Goal: Task Accomplishment & Management: Manage account settings

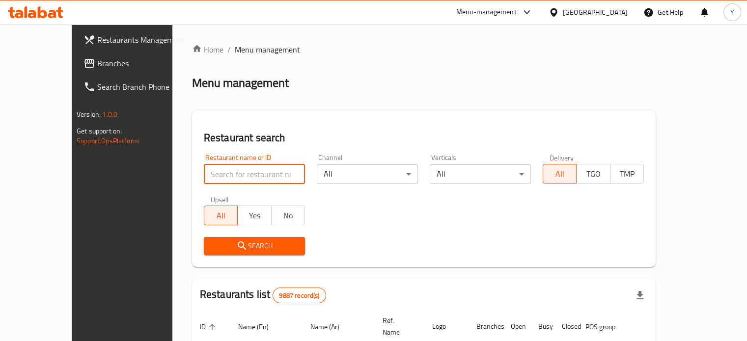
click at [232, 175] on input "search" at bounding box center [254, 175] width 101 height 20
click at [217, 178] on input "search" at bounding box center [254, 175] width 101 height 20
click at [208, 174] on input "search" at bounding box center [254, 175] width 101 height 20
type input "mamas chi"
click button "Search" at bounding box center [254, 246] width 101 height 18
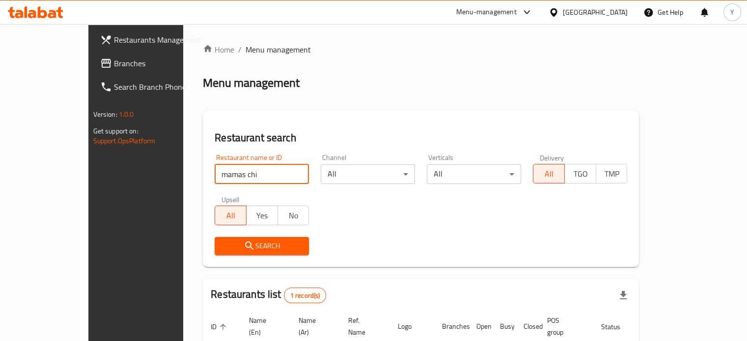
scroll to position [77, 0]
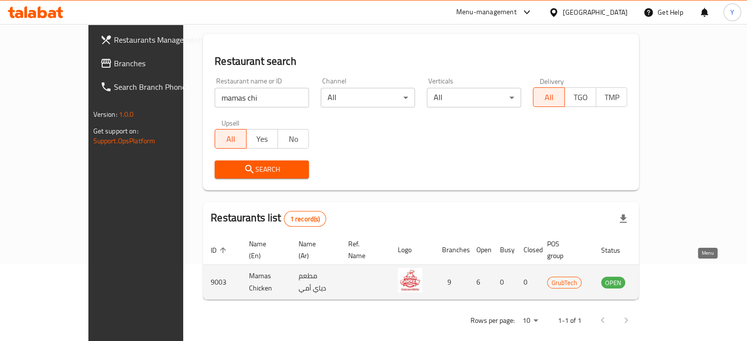
click at [665, 277] on icon "enhanced table" at bounding box center [659, 283] width 12 height 12
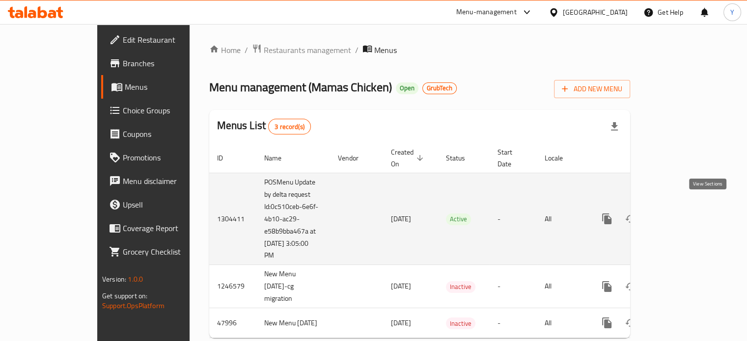
click at [682, 215] on icon "enhanced table" at bounding box center [677, 219] width 9 height 9
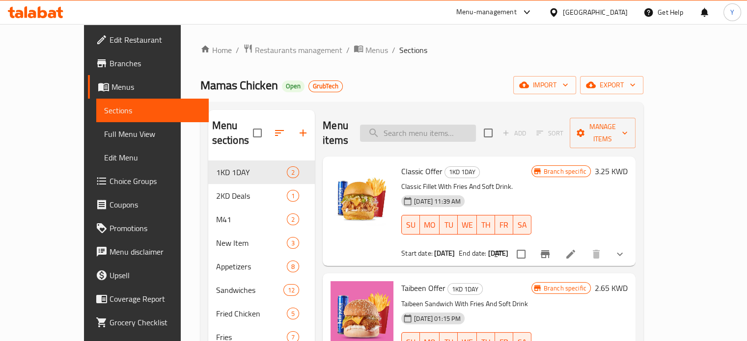
click at [440, 125] on input "search" at bounding box center [418, 133] width 116 height 17
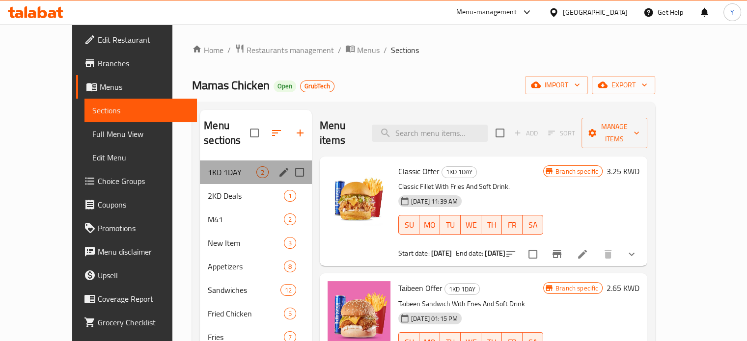
click at [200, 161] on div "1KD 1DAY 2" at bounding box center [256, 173] width 112 height 24
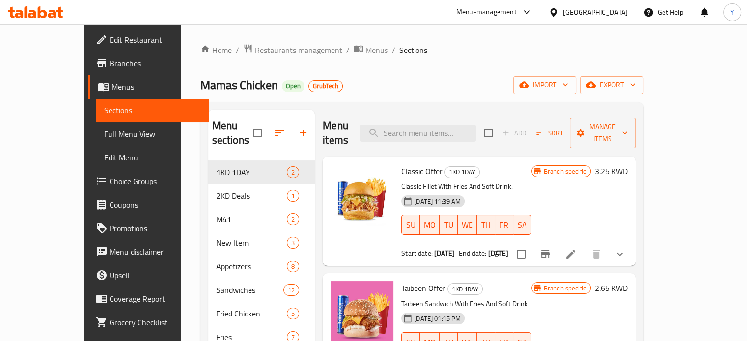
click at [590, 167] on span "Branch specific" at bounding box center [565, 171] width 51 height 9
click at [403, 161] on div "Classic Offer 1KD 1DAY Classic Fillet With Fries And Soft Drink. [DATE] 11:39 A…" at bounding box center [466, 212] width 138 height 102
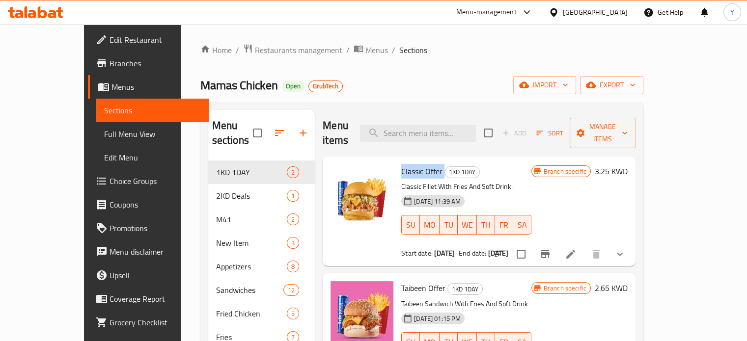
click at [403, 161] on div "Classic Offer 1KD 1DAY Classic Fillet With Fries And Soft Drink. [DATE] 11:39 A…" at bounding box center [466, 212] width 138 height 102
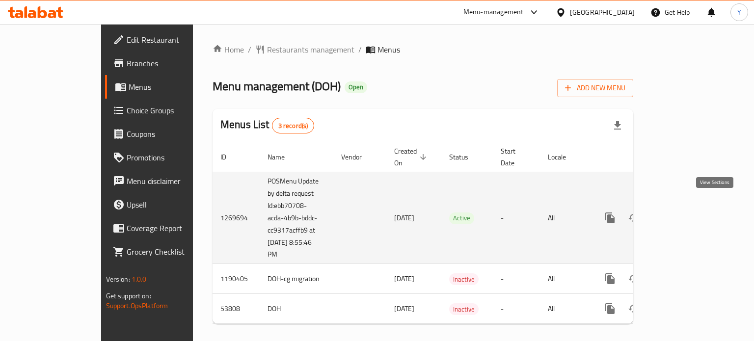
click at [687, 212] on icon "enhanced table" at bounding box center [681, 218] width 12 height 12
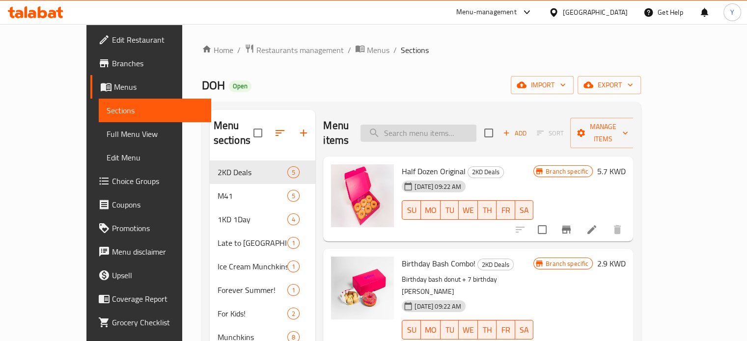
click at [441, 127] on input "search" at bounding box center [419, 133] width 116 height 17
type input "m"
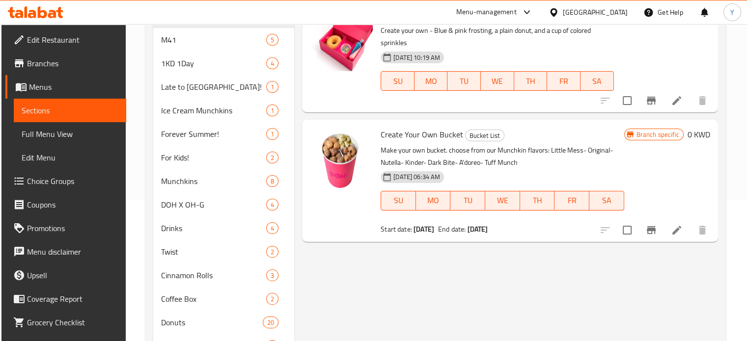
scroll to position [141, 0]
type input "create"
click at [687, 232] on li at bounding box center [677, 231] width 28 height 18
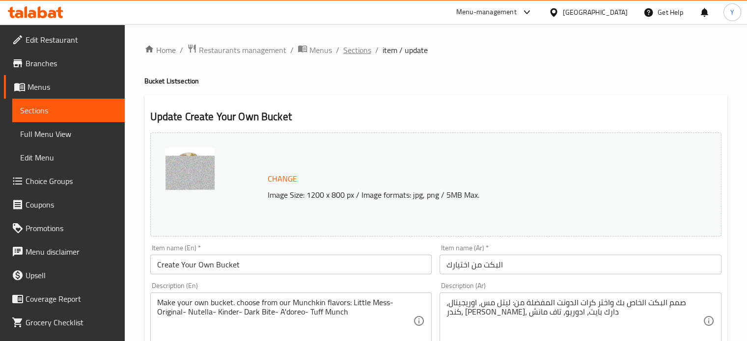
click at [358, 50] on span "Sections" at bounding box center [357, 50] width 28 height 12
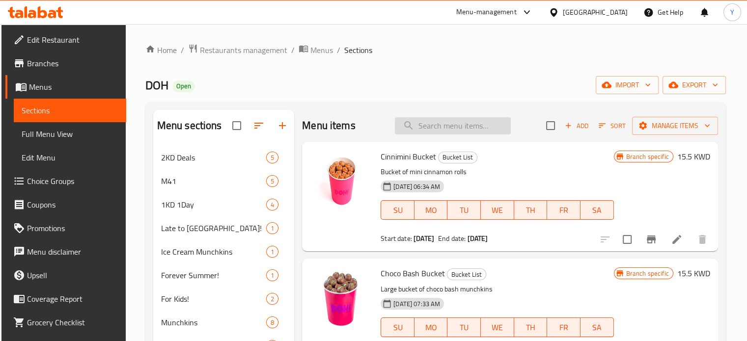
click at [428, 128] on input "search" at bounding box center [453, 125] width 116 height 17
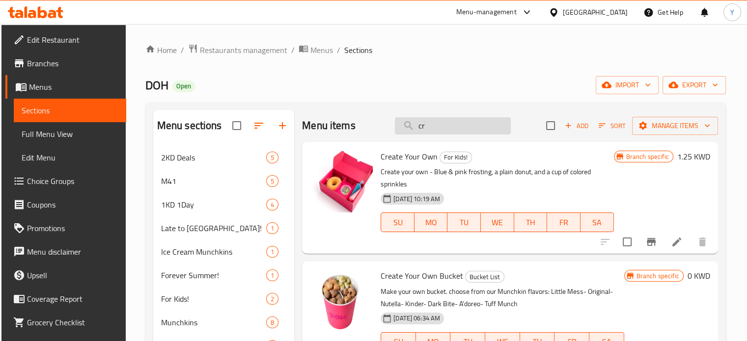
type input "c"
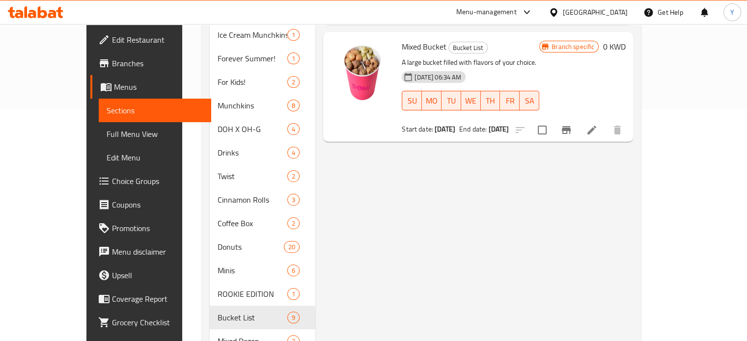
scroll to position [233, 0]
type input "mixed"
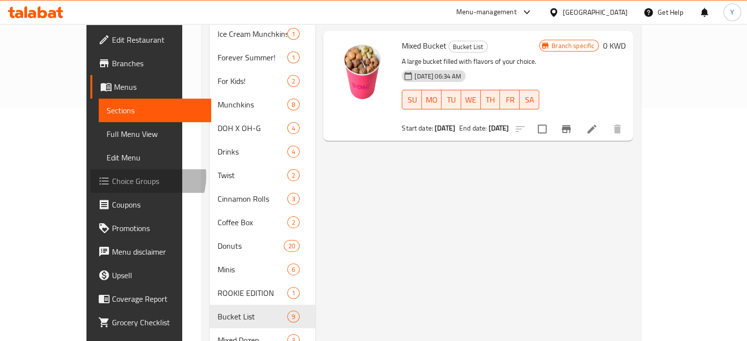
click at [112, 176] on span "Choice Groups" at bounding box center [157, 181] width 91 height 12
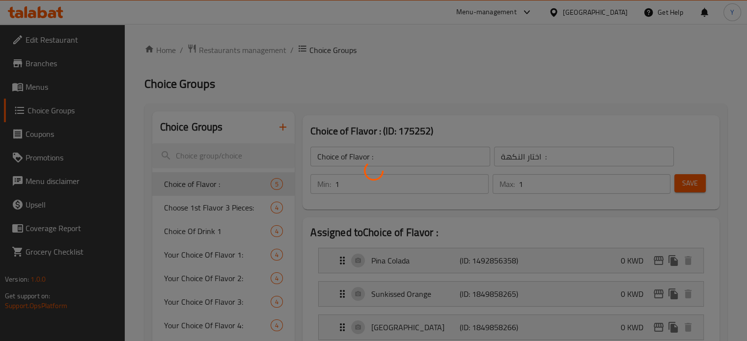
click at [232, 138] on div at bounding box center [373, 170] width 747 height 341
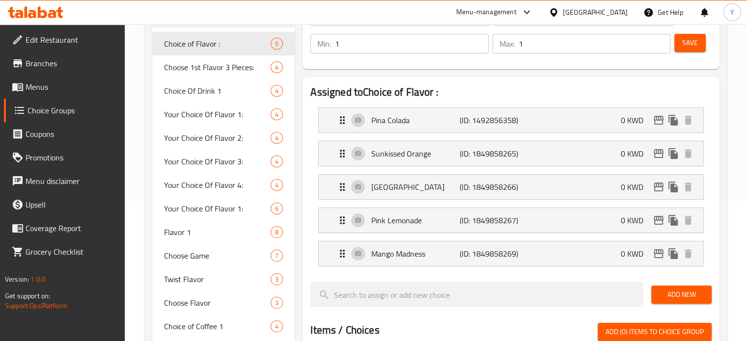
scroll to position [122, 0]
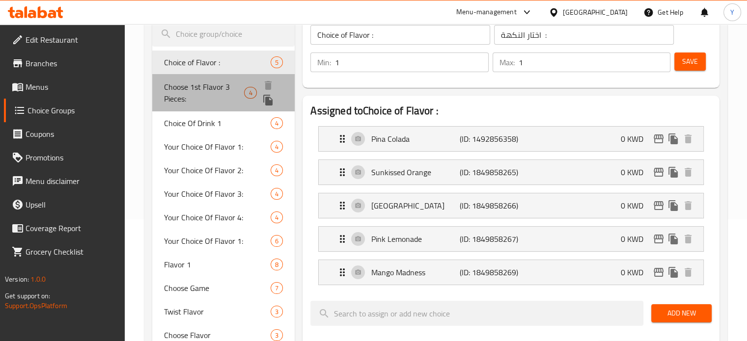
click at [195, 81] on span "Choose 1st Flavor 3 Pieces:" at bounding box center [204, 93] width 81 height 24
type input "Choose 1st Flavor 3 Pieces:"
type input "اختار النكهة الأولى ٣ حبات"
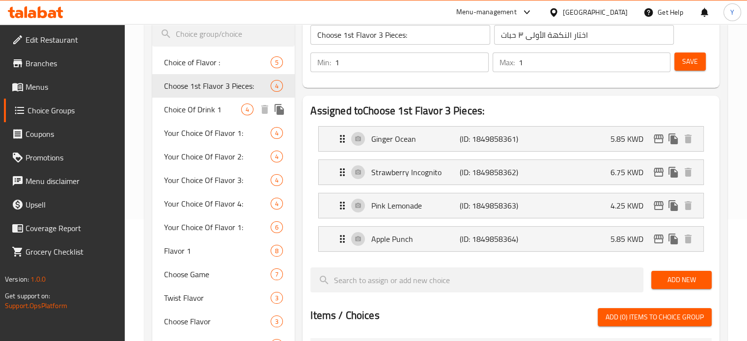
click at [217, 117] on div "Choice Of Drink 1 4" at bounding box center [223, 110] width 143 height 24
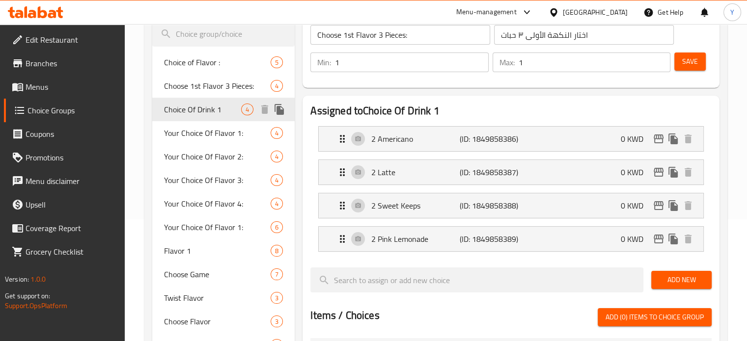
type input "Choice Of Drink 1"
type input "اختار المشروب ١"
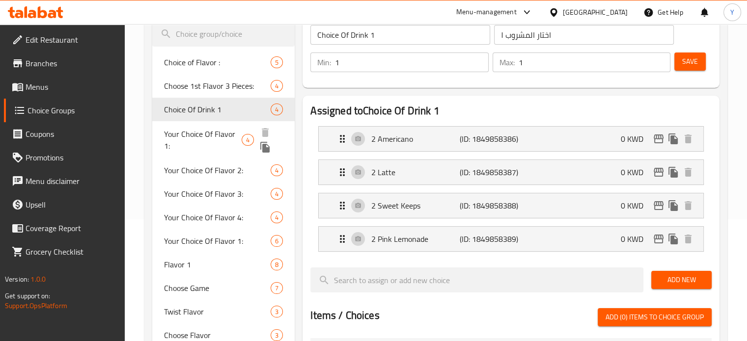
click at [210, 130] on span "Your Choice Of Flavor 1:" at bounding box center [203, 140] width 78 height 24
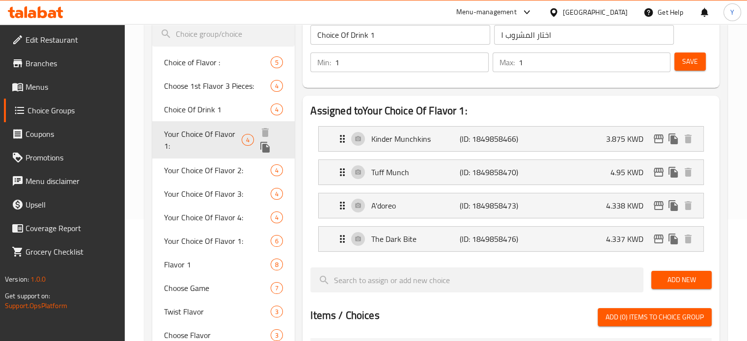
type input "Your Choice Of Flavor 1:"
type input "إختيارك من نكهة 1:"
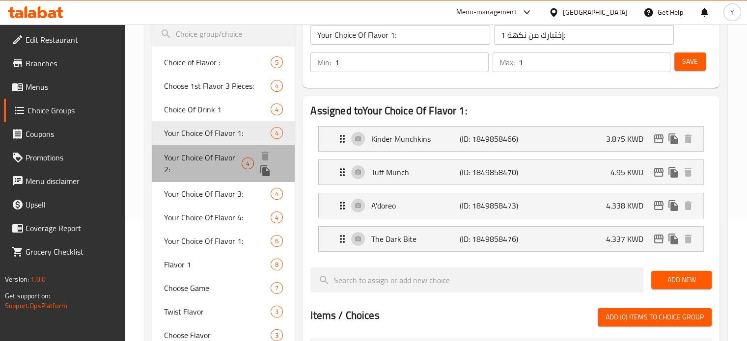
click at [195, 161] on span "Your Choice Of Flavor 2:" at bounding box center [203, 164] width 78 height 24
type input "Your Choice Of Flavor 2:"
type input "إختيارك من نكهة 2:"
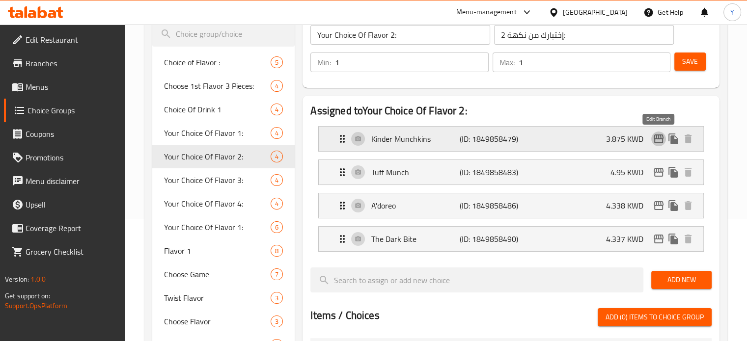
click at [660, 143] on icon "edit" at bounding box center [659, 139] width 10 height 9
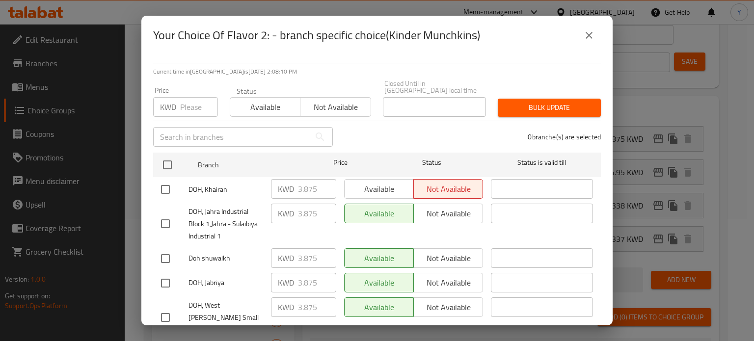
click at [581, 36] on button "close" at bounding box center [590, 36] width 24 height 24
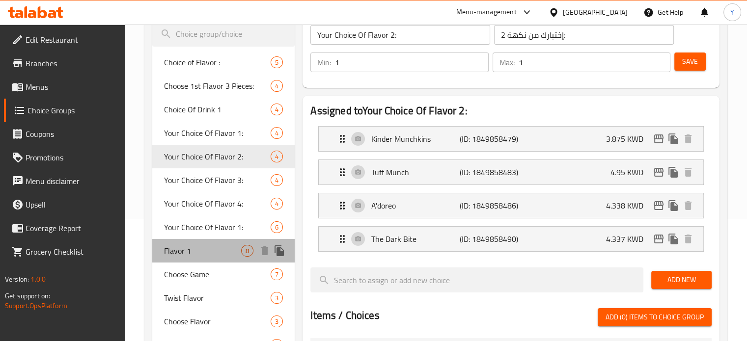
click at [193, 255] on span "Flavor 1" at bounding box center [203, 251] width 78 height 12
type input "Flavor 1"
type input "النكهة ١"
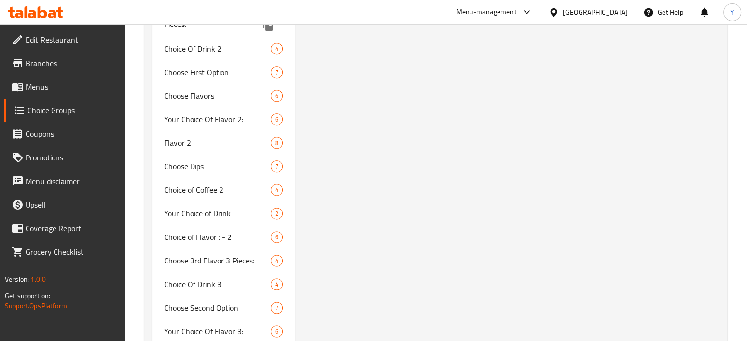
scroll to position [1211, 0]
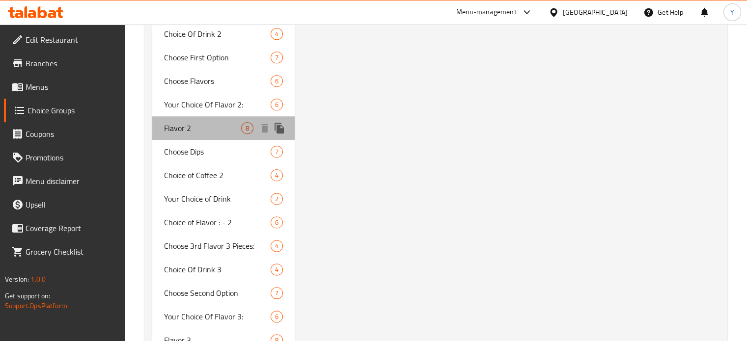
click at [199, 136] on div "Flavor 2 8" at bounding box center [223, 128] width 143 height 24
type input "Flavor 2"
type input "النكهة 2"
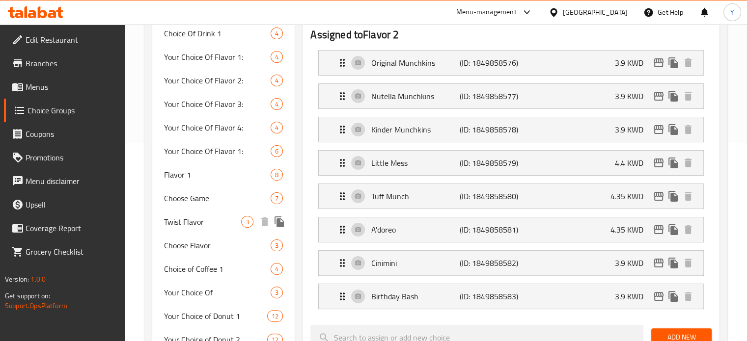
scroll to position [197, 0]
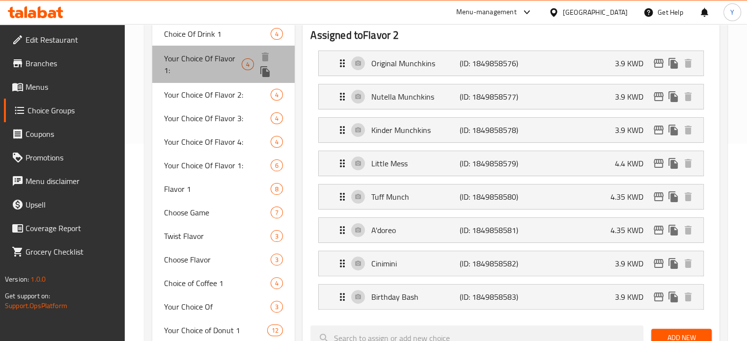
click at [209, 63] on span "Your Choice Of Flavor 1:" at bounding box center [203, 65] width 78 height 24
type input "Your Choice Of Flavor 1:"
type input "إختيارك من نكهة 1:"
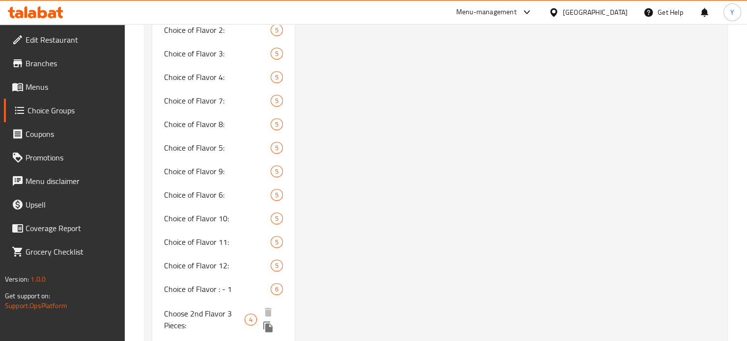
scroll to position [907, 0]
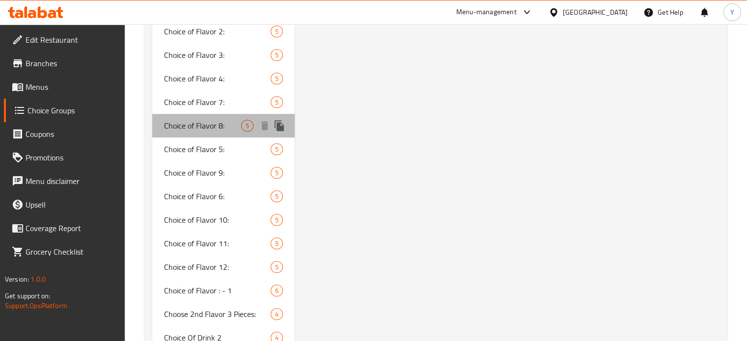
click at [205, 121] on span "Choice of Flavor 8:" at bounding box center [203, 126] width 78 height 12
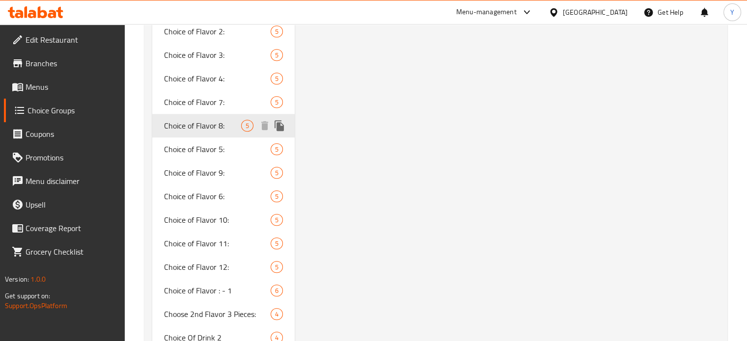
type input "Choice of Flavor 8:"
type input "اختار النكهة :"
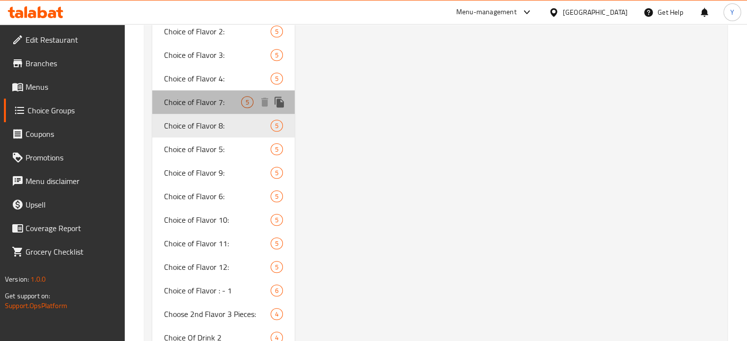
click at [210, 102] on span "Choice of Flavor 7:" at bounding box center [203, 102] width 78 height 12
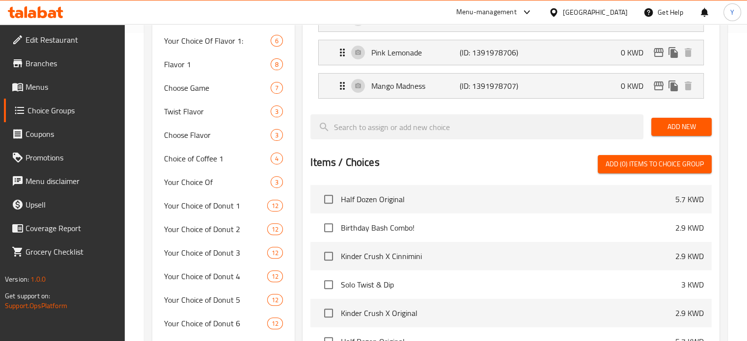
scroll to position [0, 0]
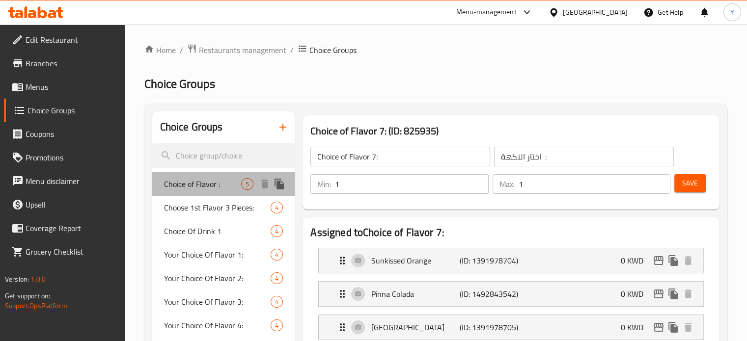
click at [221, 183] on span "Choice of Flavor :" at bounding box center [203, 184] width 78 height 12
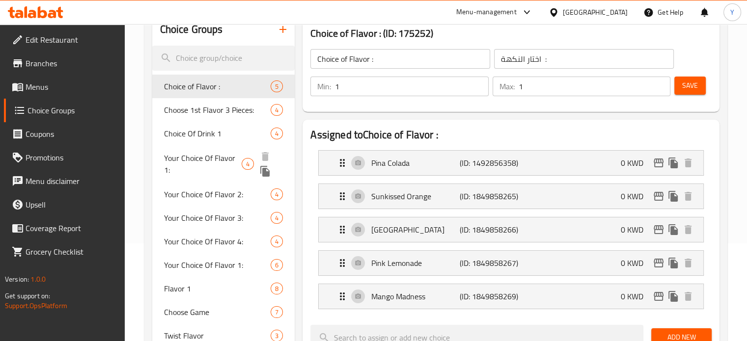
scroll to position [102, 0]
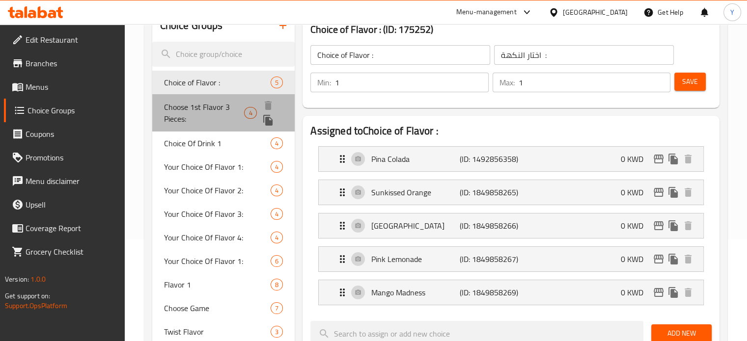
click at [212, 114] on span "Choose 1st Flavor 3 Pieces:" at bounding box center [204, 113] width 81 height 24
type input "Choose 1st Flavor 3 Pieces:"
type input "اختار النكهة الأولى ٣ حبات"
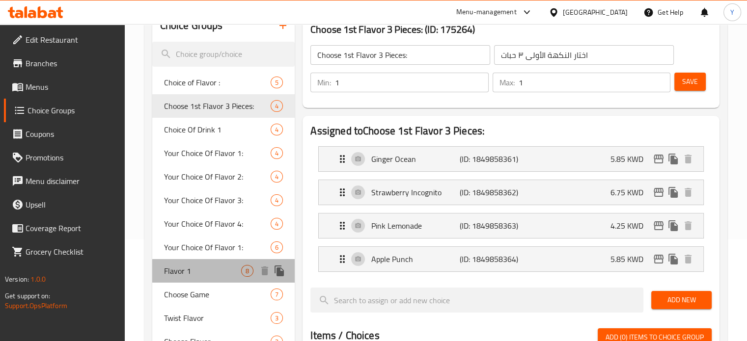
click at [204, 279] on div "Flavor 1 8" at bounding box center [223, 271] width 143 height 24
type input "Flavor 1"
type input "النكهة ١"
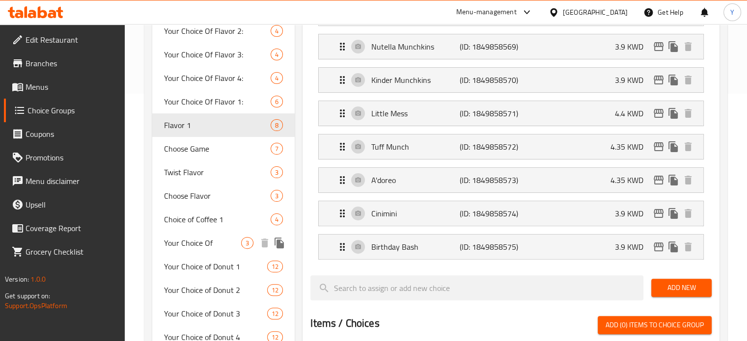
scroll to position [248, 0]
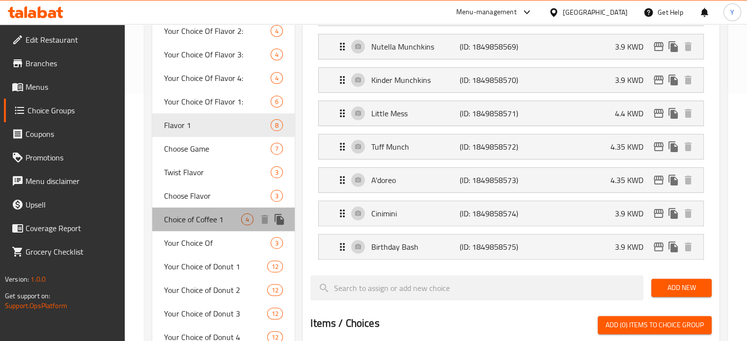
click at [207, 225] on span "Choice of Coffee 1" at bounding box center [203, 220] width 78 height 12
type input "Choice of Coffee 1"
type input "اختيارك من القهوة الأولى"
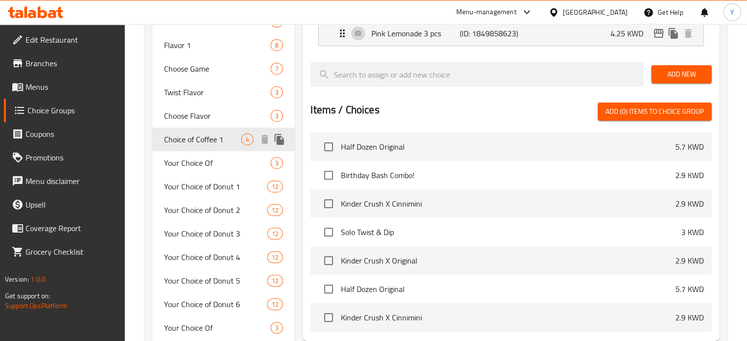
scroll to position [328, 0]
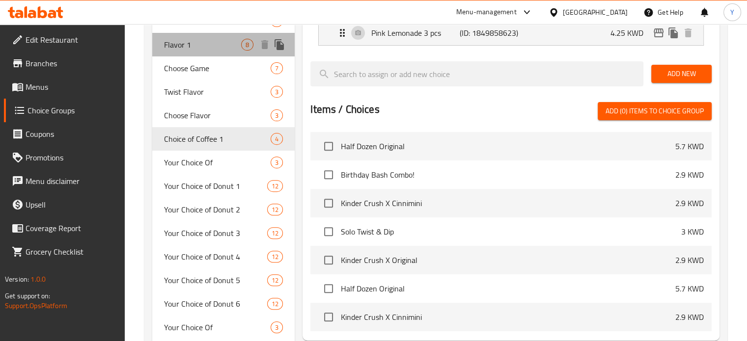
click at [191, 40] on span "Flavor 1" at bounding box center [203, 45] width 78 height 12
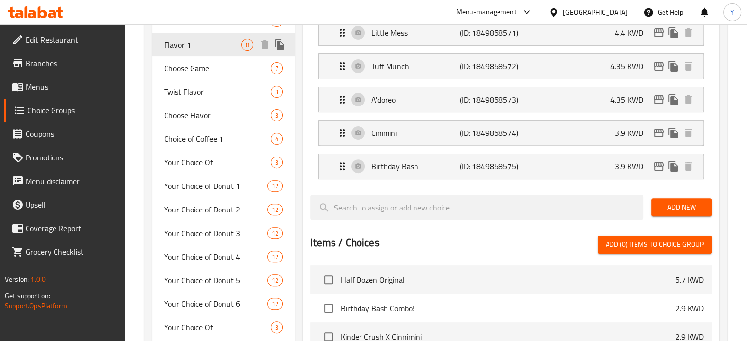
type input "Flavor 1"
type input "النكهة ١"
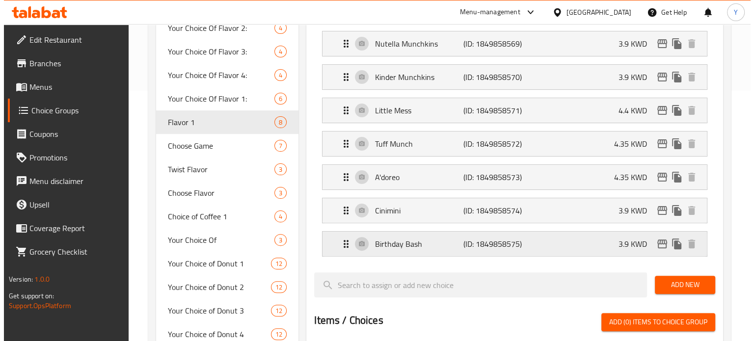
scroll to position [250, 0]
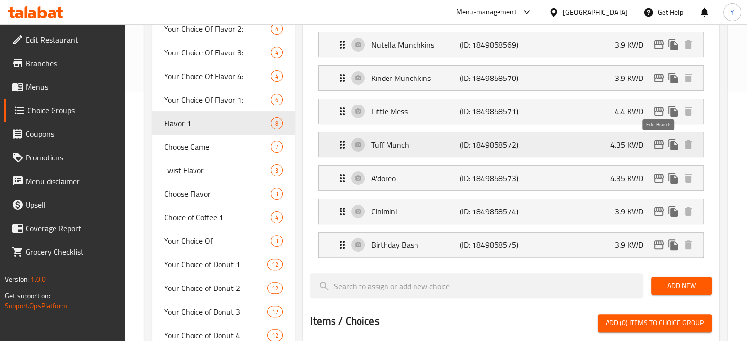
click at [659, 141] on icon "edit" at bounding box center [659, 145] width 12 height 12
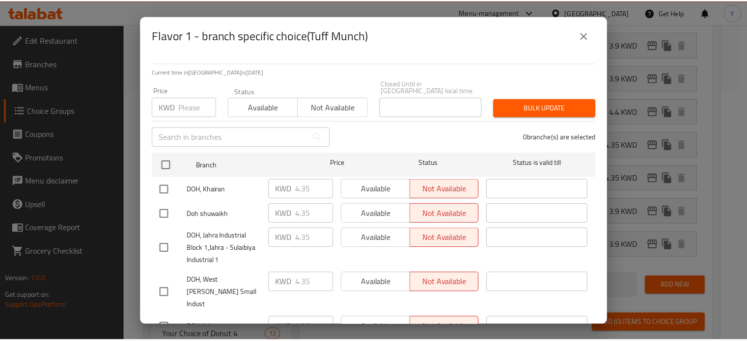
scroll to position [22, 0]
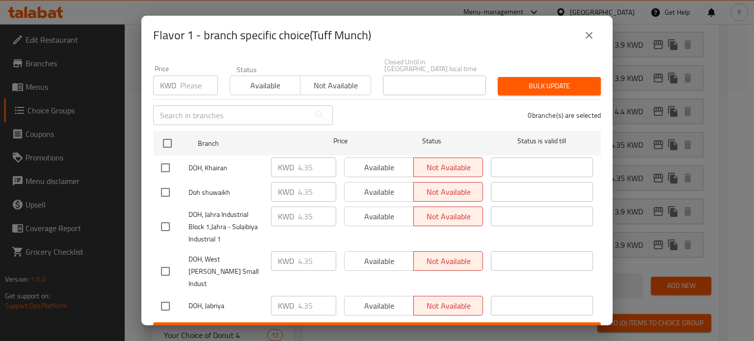
click at [588, 32] on icon "close" at bounding box center [590, 35] width 12 height 12
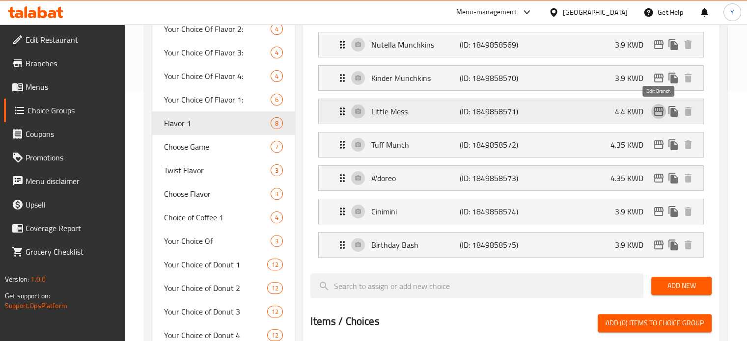
click at [663, 109] on icon "edit" at bounding box center [659, 111] width 10 height 9
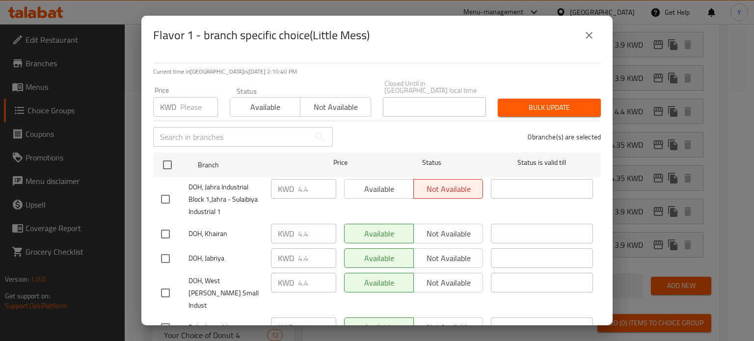
click at [585, 39] on icon "close" at bounding box center [590, 35] width 12 height 12
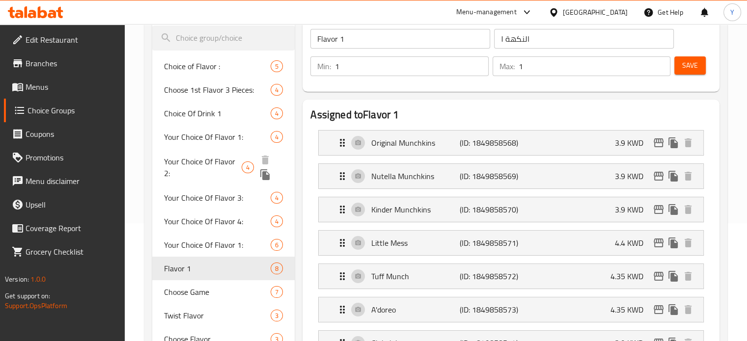
scroll to position [121, 0]
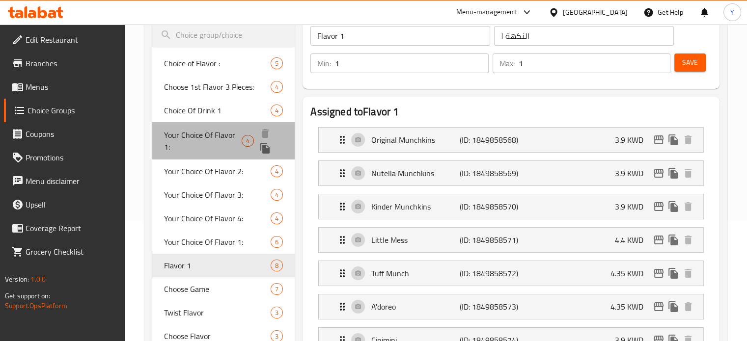
click at [213, 140] on span "Your Choice Of Flavor 1:" at bounding box center [203, 141] width 78 height 24
type input "Your Choice Of Flavor 1:"
type input "إختيارك من نكهة 1:"
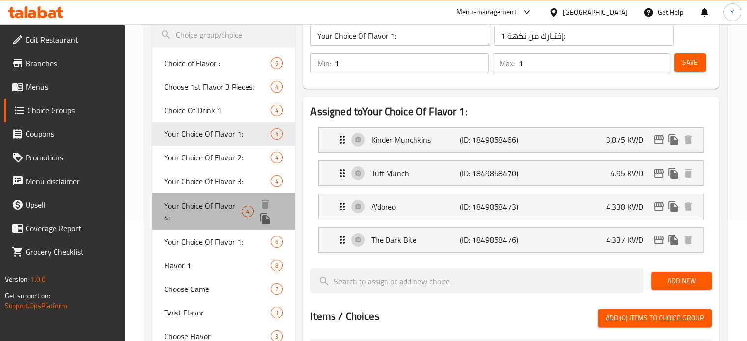
click at [233, 204] on span "Your Choice Of Flavor 4:" at bounding box center [203, 212] width 78 height 24
type input "Your Choice Of Flavor 4:"
type input "إختيارك من نكهة 4:"
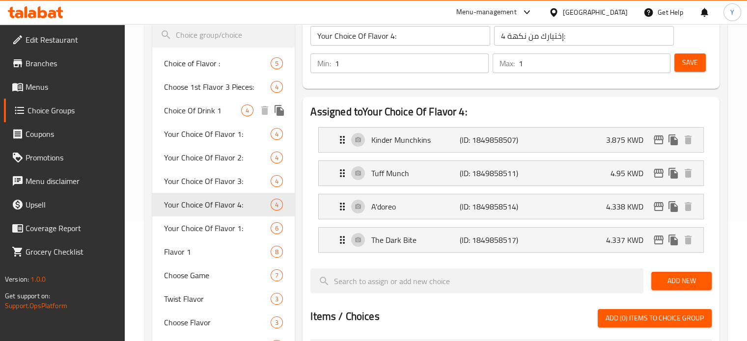
click at [199, 118] on div "Choice Of Drink 1 4" at bounding box center [223, 111] width 143 height 24
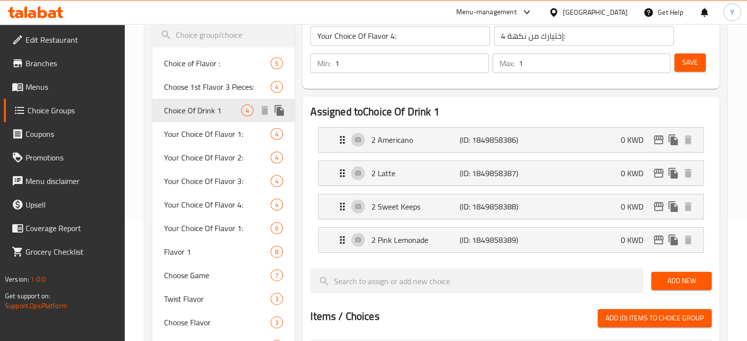
type input "Choice Of Drink 1"
type input "اختار المشروب ١"
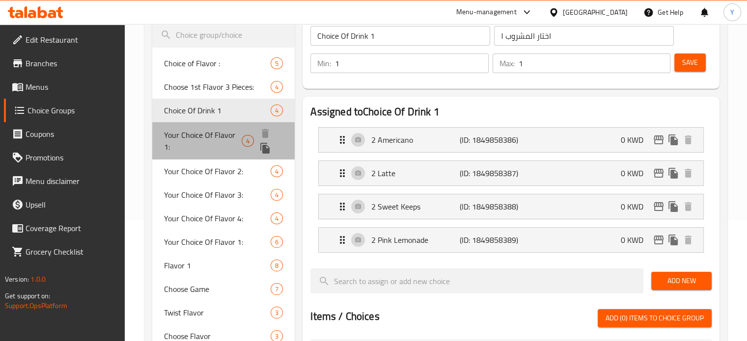
click at [224, 141] on span "Your Choice Of Flavor 1:" at bounding box center [203, 141] width 78 height 24
type input "Your Choice Of Flavor 1:"
type input "إختيارك من نكهة 1:"
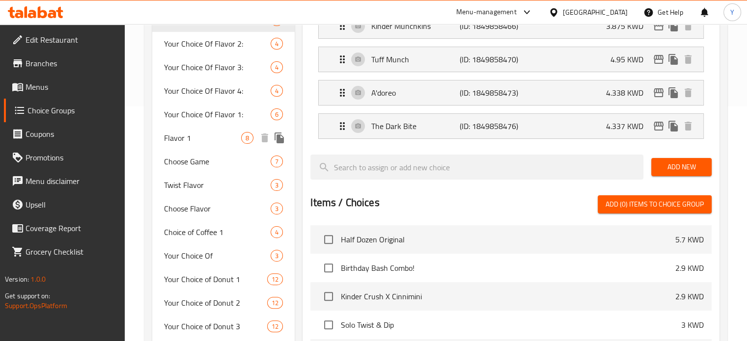
scroll to position [237, 0]
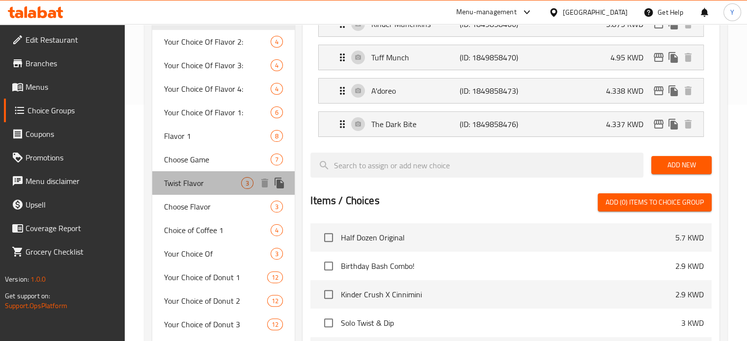
click at [214, 187] on span "Twist Flavor" at bounding box center [203, 183] width 78 height 12
type input "Twist Flavor"
type input "نكهة التويست"
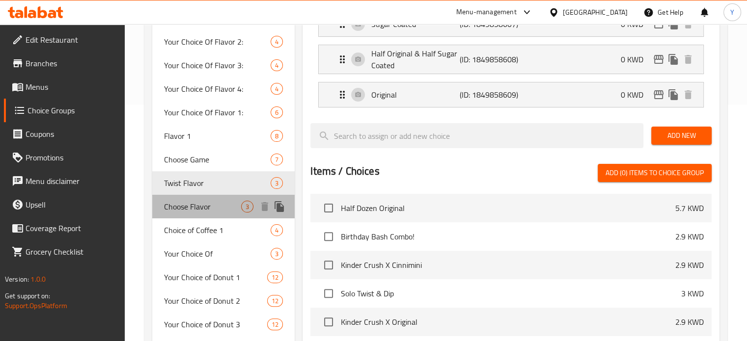
click at [214, 201] on span "Choose Flavor" at bounding box center [203, 207] width 78 height 12
type input "Choose Flavor"
type input "اختر النكهة"
type input "2"
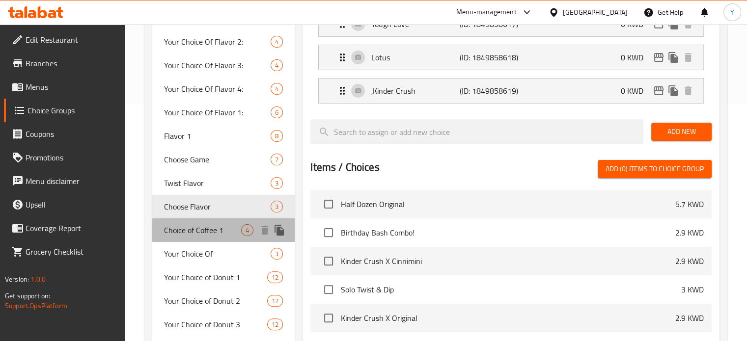
click at [210, 232] on span "Choice of Coffee 1" at bounding box center [203, 230] width 78 height 12
type input "Choice of Coffee 1"
type input "اختيارك من القهوة الأولى"
type input "1"
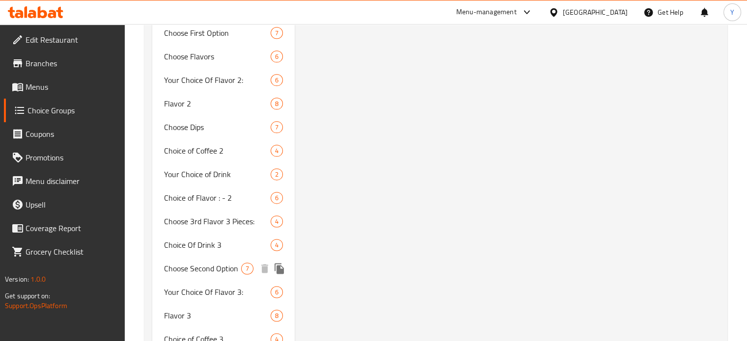
scroll to position [1235, 0]
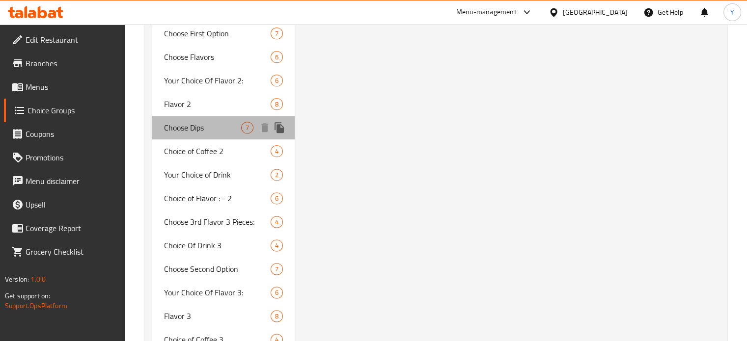
click at [218, 130] on span "Choose Dips" at bounding box center [203, 128] width 78 height 12
type input "Choose Dips"
type input "اختر التغميسات"
type input "3"
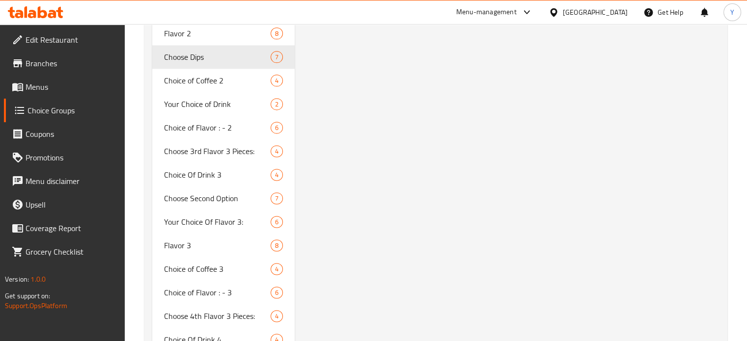
scroll to position [1415, 0]
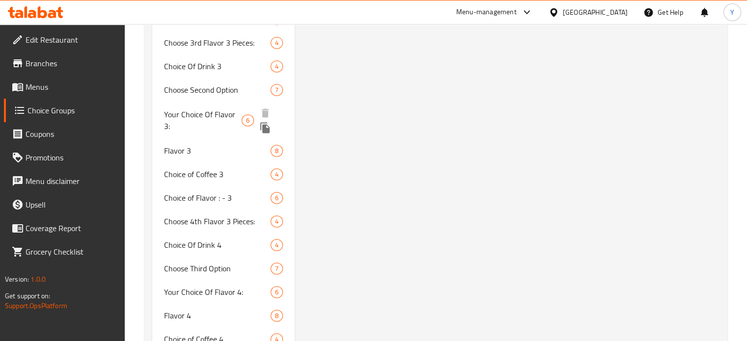
click at [193, 112] on span "Your Choice Of Flavor 3:" at bounding box center [203, 121] width 78 height 24
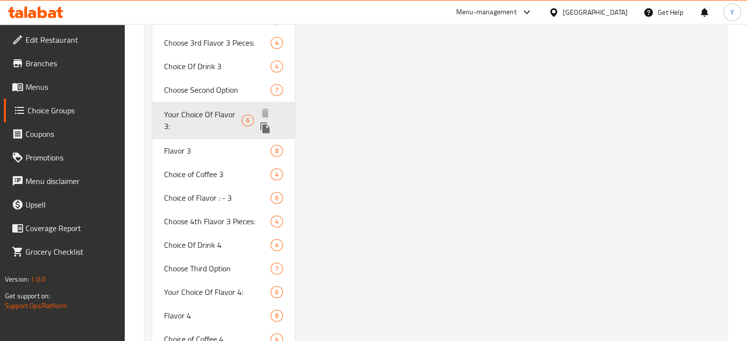
type input "Your Choice Of Flavor 3:"
type input "إختيارك من نكهة 3:"
type input "1"
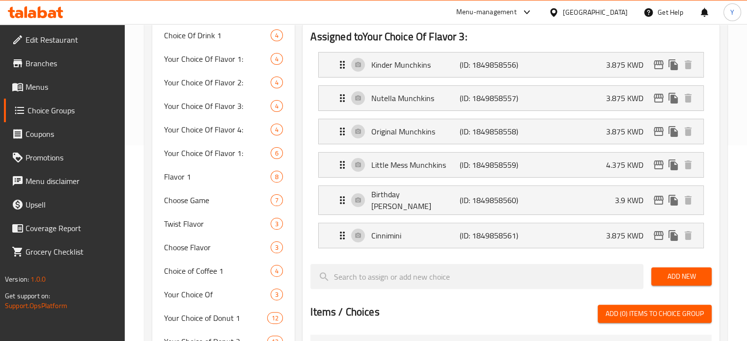
scroll to position [195, 0]
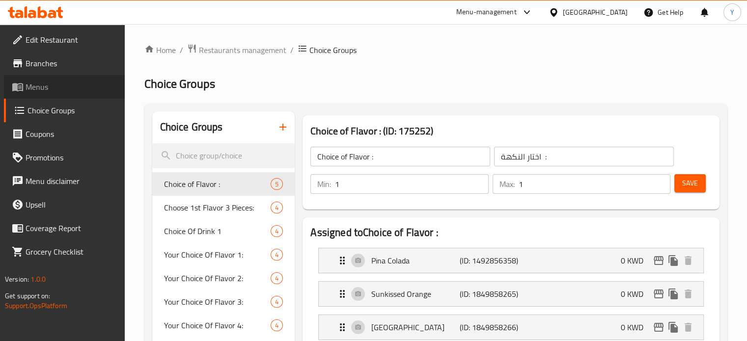
click at [38, 82] on span "Menus" at bounding box center [71, 87] width 91 height 12
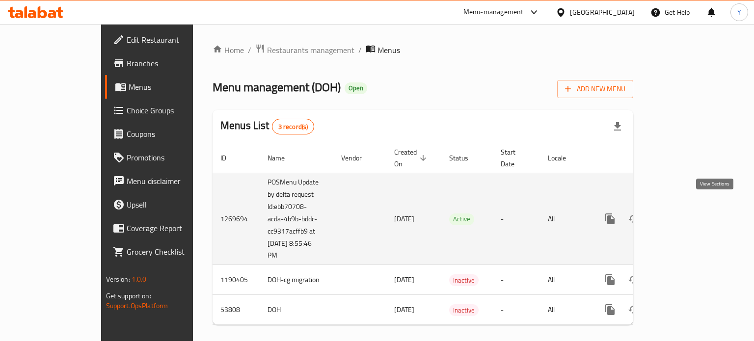
click at [686, 215] on icon "enhanced table" at bounding box center [681, 219] width 9 height 9
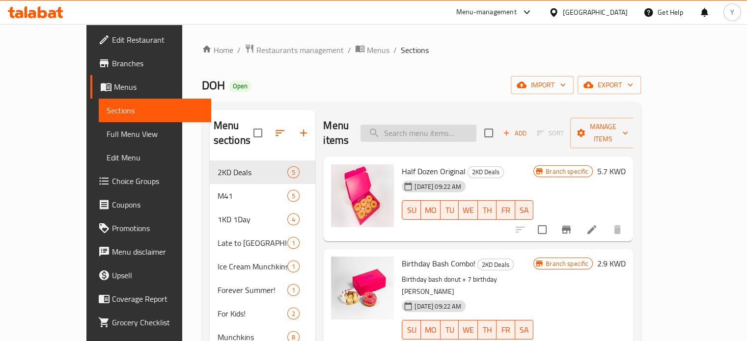
click at [428, 128] on input "search" at bounding box center [419, 133] width 116 height 17
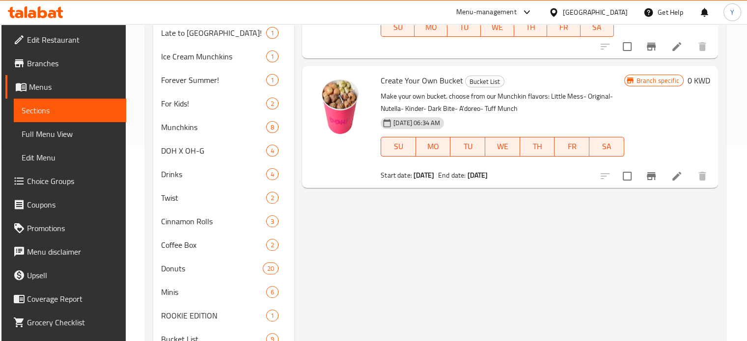
scroll to position [196, 0]
type input "create y"
click at [675, 177] on icon at bounding box center [676, 175] width 9 height 9
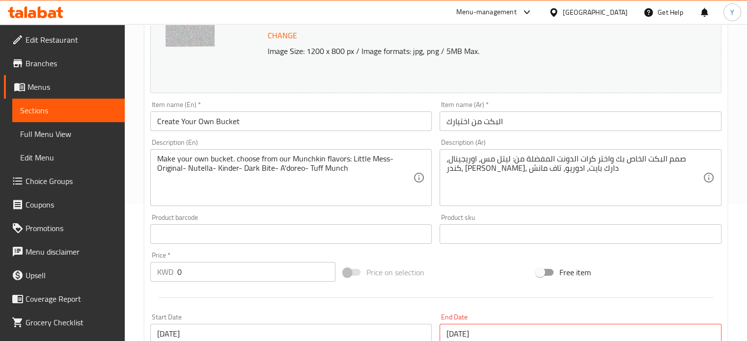
scroll to position [377, 0]
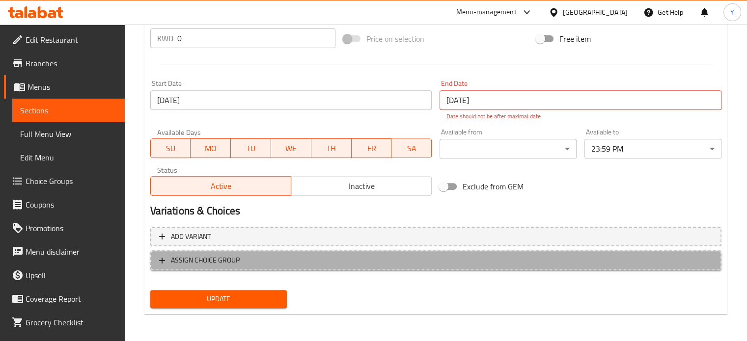
click at [285, 263] on span "ASSIGN CHOICE GROUP" at bounding box center [436, 260] width 554 height 12
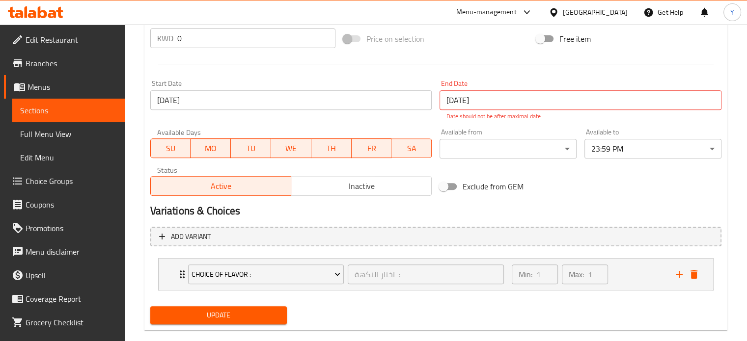
scroll to position [393, 0]
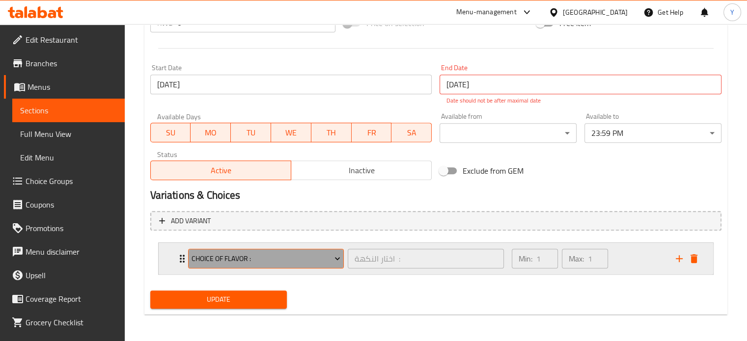
click at [288, 259] on span "Choice of Flavor :" at bounding box center [266, 259] width 149 height 12
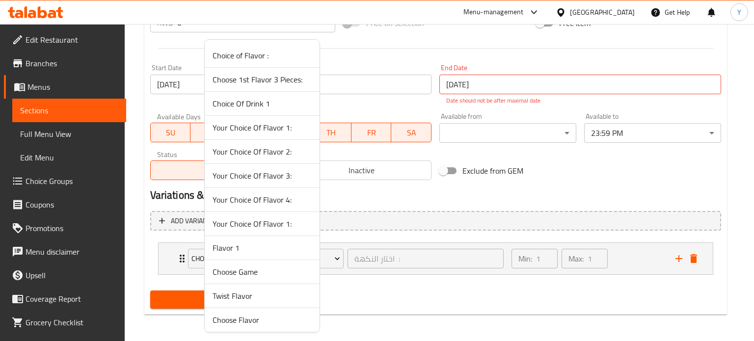
click at [264, 244] on span "Flavor 1" at bounding box center [262, 248] width 99 height 12
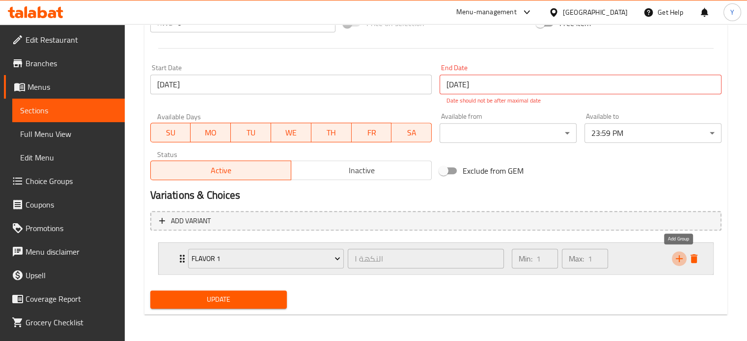
click at [678, 259] on icon "add" at bounding box center [679, 259] width 12 height 12
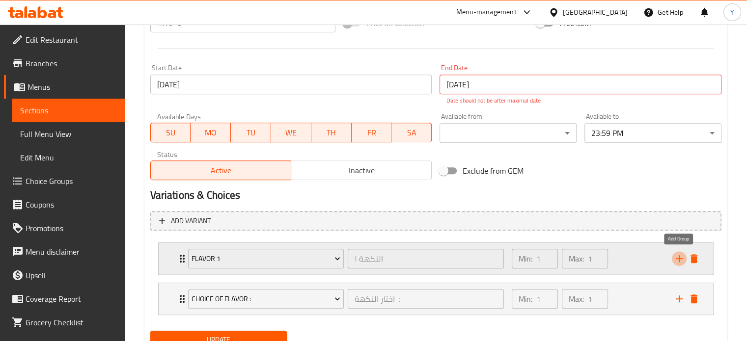
click at [678, 259] on icon "add" at bounding box center [679, 259] width 12 height 12
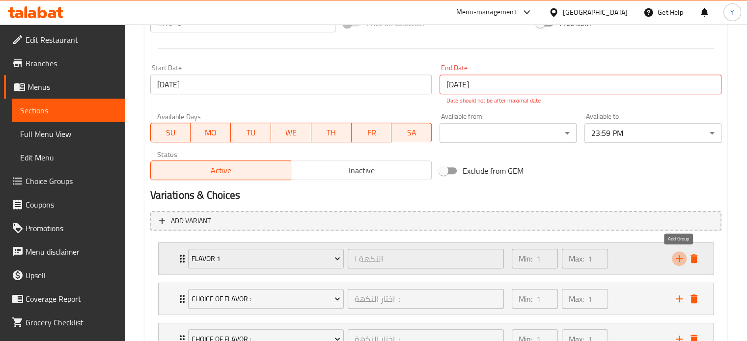
click at [678, 259] on icon "add" at bounding box center [679, 259] width 12 height 12
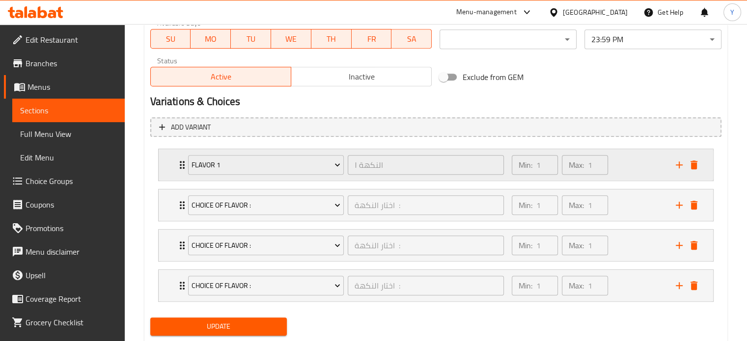
scroll to position [486, 0]
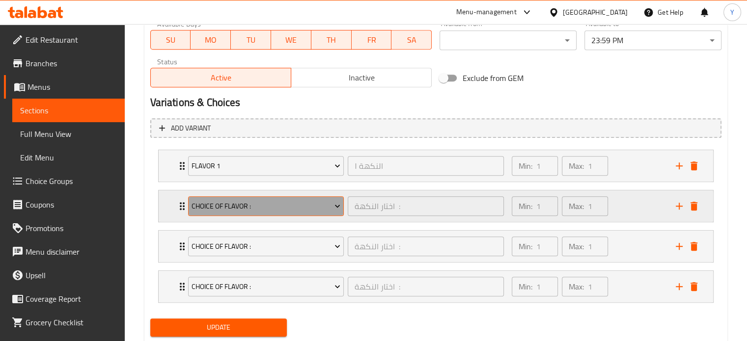
click at [274, 210] on span "Choice of Flavor :" at bounding box center [266, 206] width 149 height 12
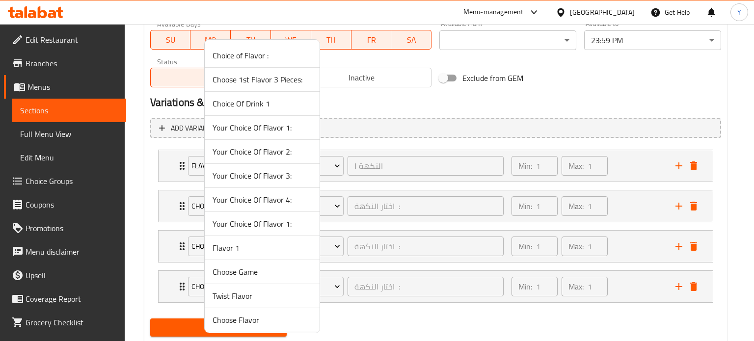
click at [433, 123] on div at bounding box center [377, 170] width 754 height 341
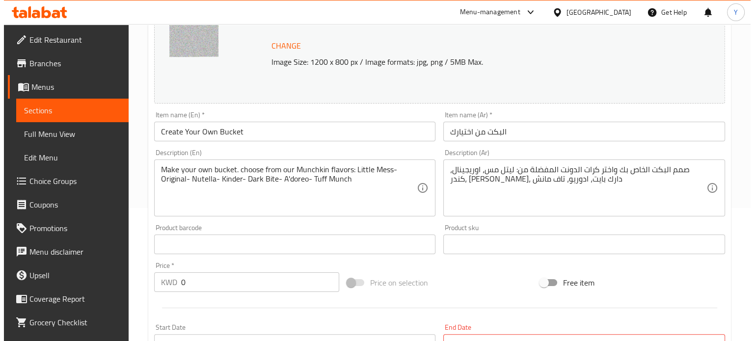
scroll to position [481, 0]
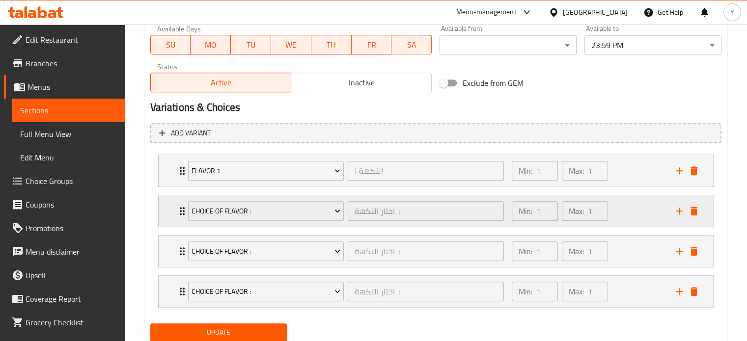
click at [285, 199] on div "Choice of Flavor :" at bounding box center [266, 211] width 160 height 24
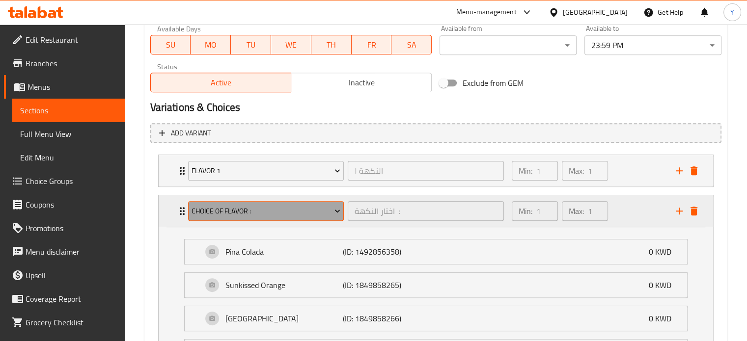
click at [302, 208] on span "Choice of Flavor :" at bounding box center [266, 211] width 149 height 12
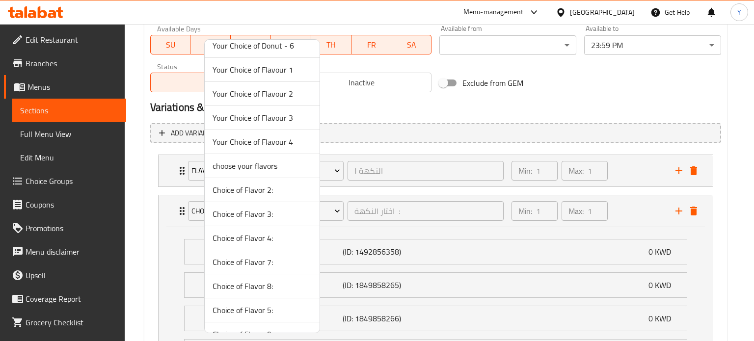
scroll to position [1019, 0]
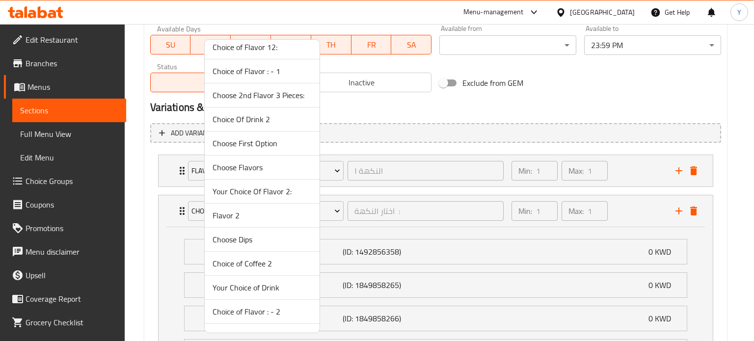
click at [222, 210] on span "Flavor 2" at bounding box center [262, 216] width 99 height 12
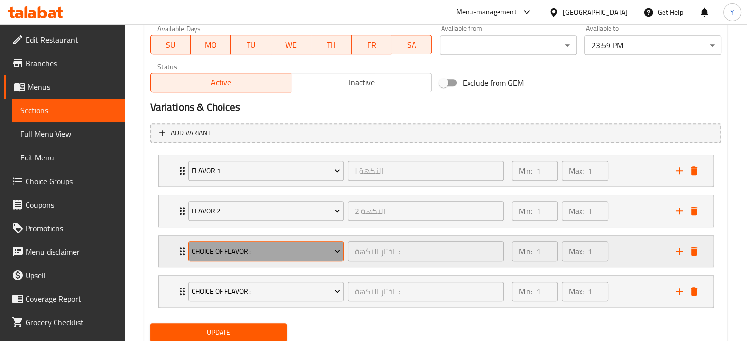
click at [265, 251] on span "Choice of Flavor :" at bounding box center [266, 252] width 149 height 12
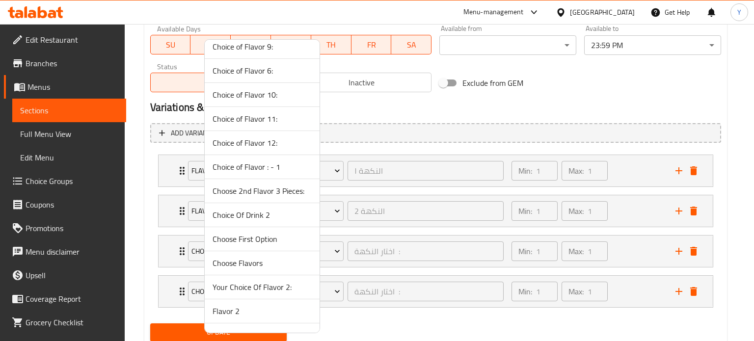
scroll to position [1163, 0]
click at [226, 282] on span "Flavor 3" at bounding box center [262, 288] width 99 height 12
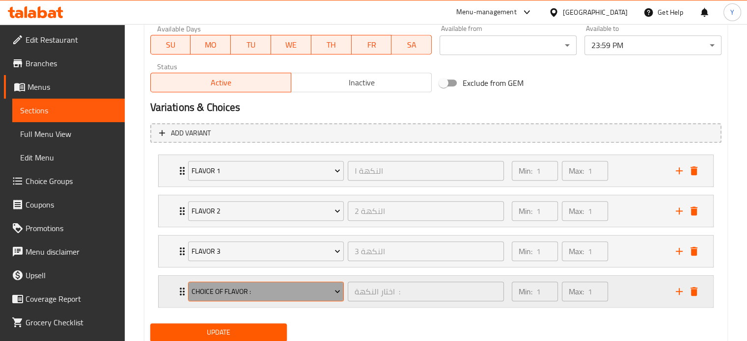
click at [254, 291] on span "Choice of Flavor :" at bounding box center [266, 292] width 149 height 12
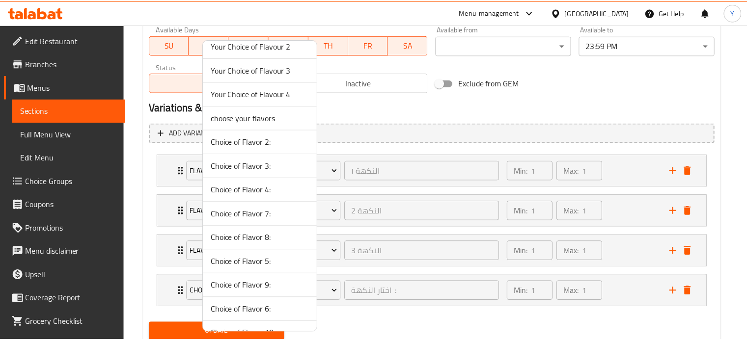
scroll to position [1403, 0]
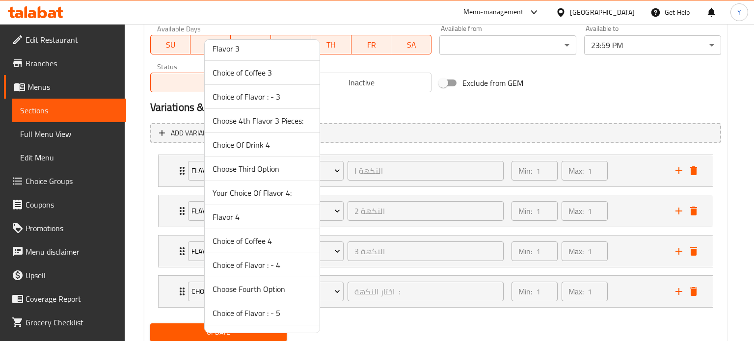
click at [236, 217] on span "Flavor 4" at bounding box center [262, 217] width 99 height 12
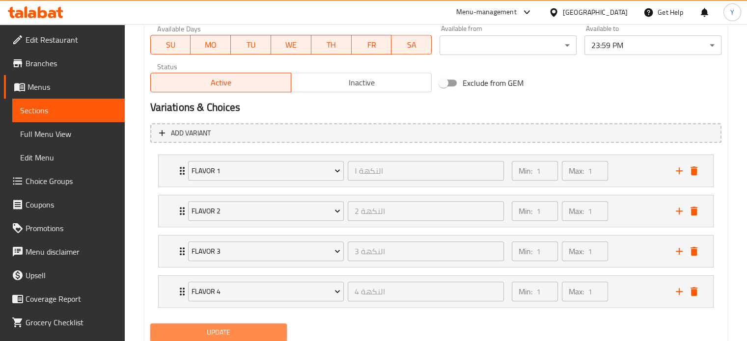
click at [240, 335] on span "Update" at bounding box center [218, 333] width 121 height 12
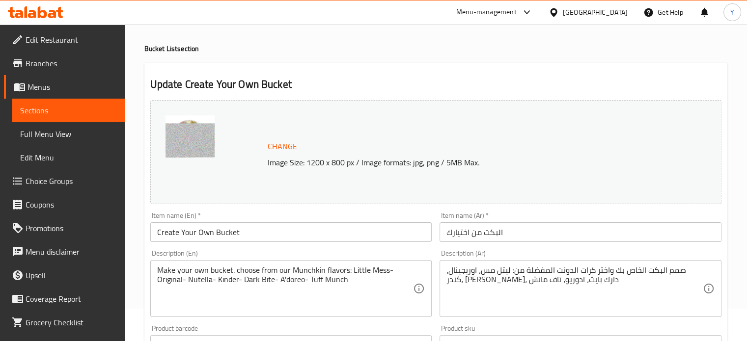
scroll to position [0, 0]
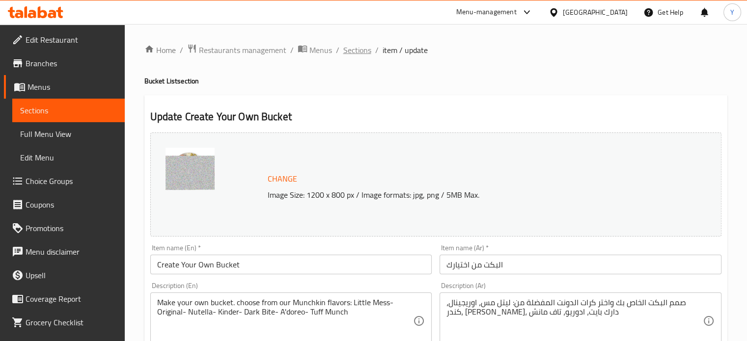
click at [367, 49] on span "Sections" at bounding box center [357, 50] width 28 height 12
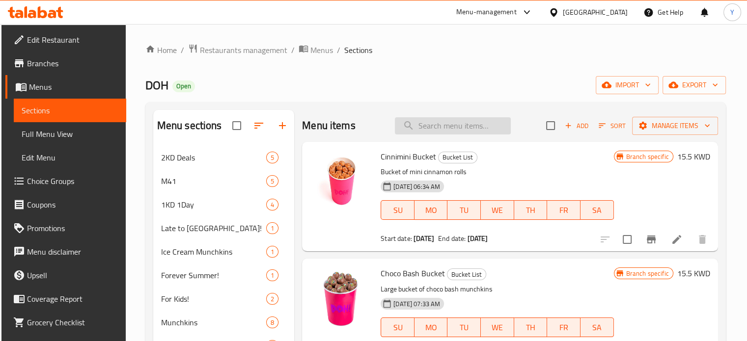
click at [415, 119] on input "search" at bounding box center [453, 125] width 116 height 17
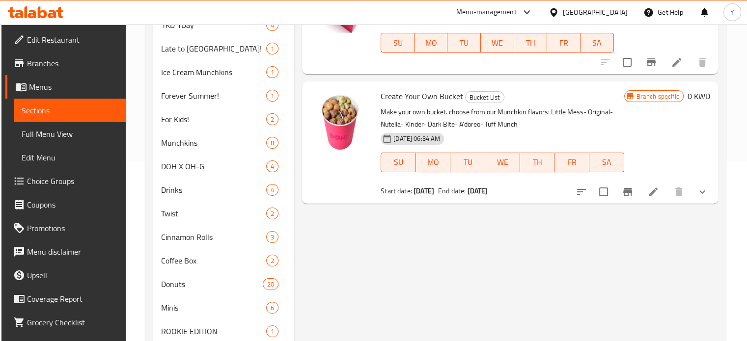
scroll to position [181, 0]
type input "create your"
click at [703, 190] on icon "show more" at bounding box center [703, 191] width 12 height 12
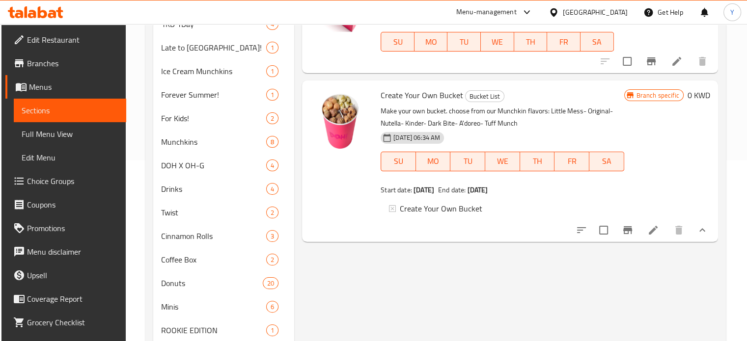
scroll to position [1, 0]
click at [544, 206] on div "Create Your Own Bucket" at bounding box center [508, 208] width 216 height 12
click at [652, 235] on icon at bounding box center [653, 230] width 9 height 9
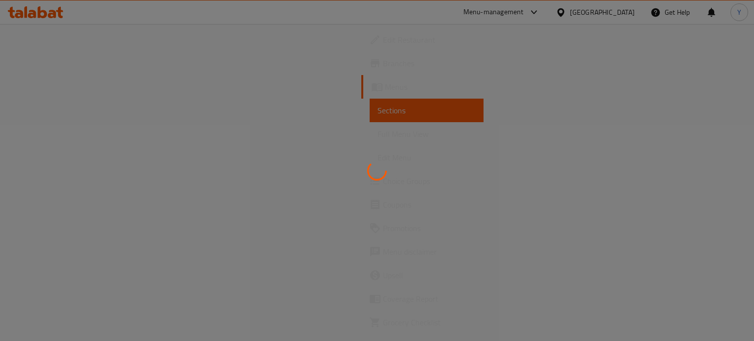
click at [652, 239] on div at bounding box center [377, 170] width 754 height 341
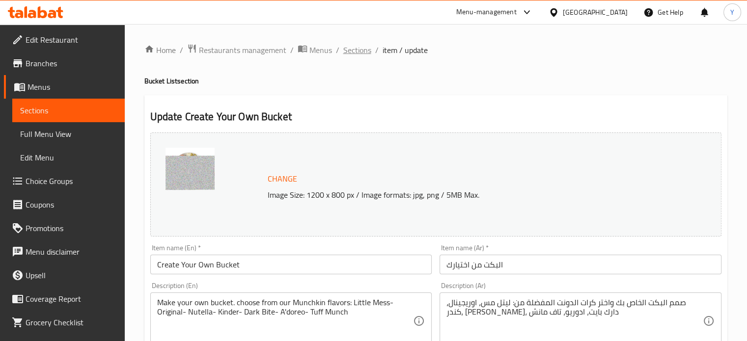
click at [358, 48] on span "Sections" at bounding box center [357, 50] width 28 height 12
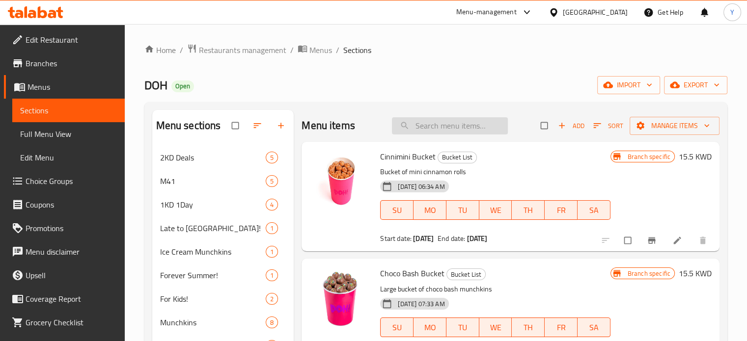
click at [414, 125] on input "search" at bounding box center [450, 125] width 116 height 17
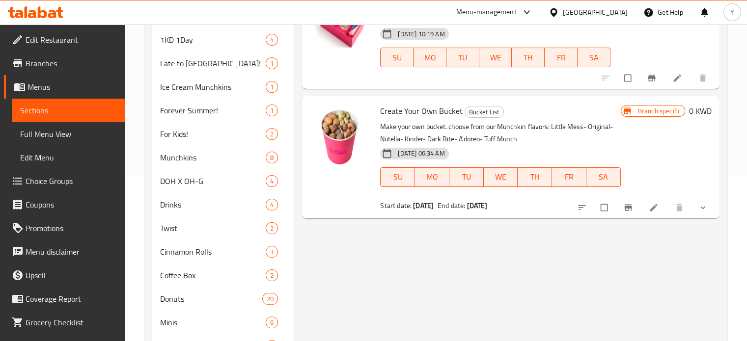
scroll to position [177, 0]
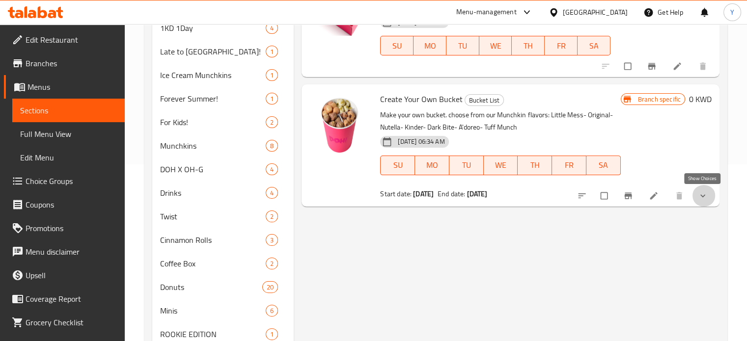
click at [701, 198] on icon "show more" at bounding box center [703, 196] width 10 height 10
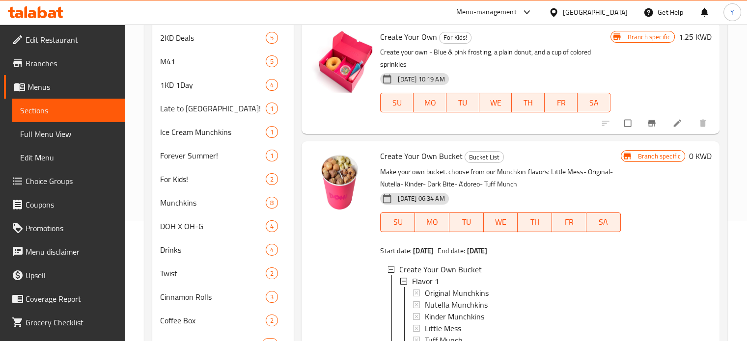
scroll to position [0, 0]
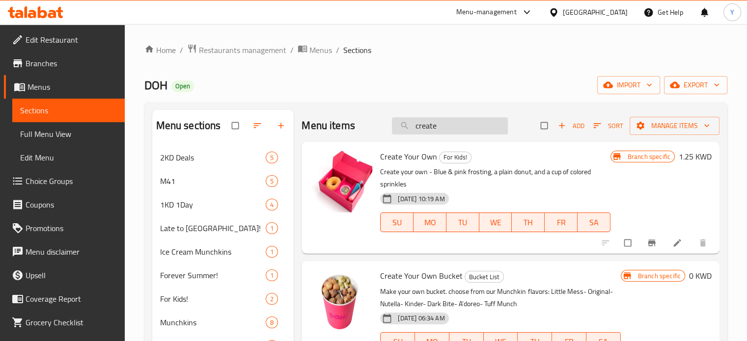
click at [464, 119] on input "create" at bounding box center [450, 125] width 116 height 17
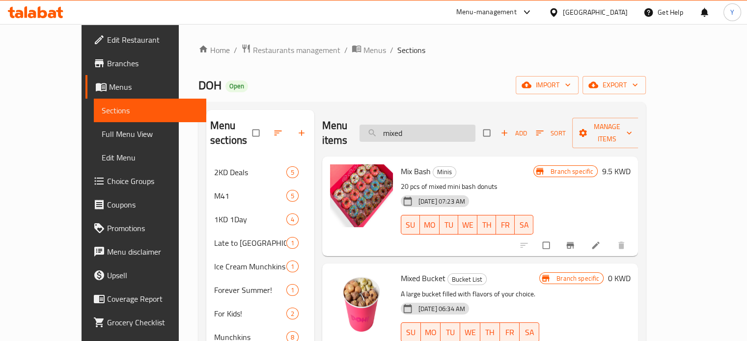
click at [437, 125] on input "mixed" at bounding box center [418, 133] width 116 height 17
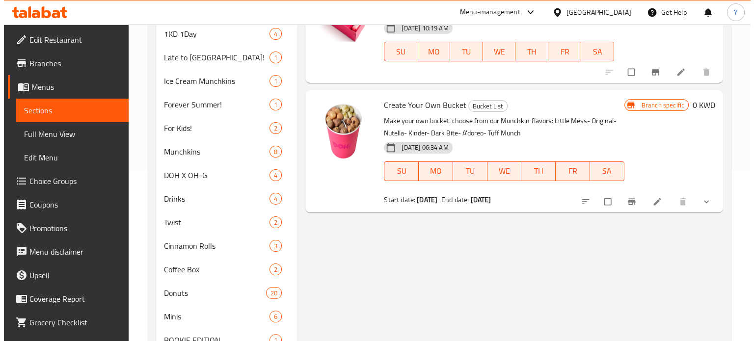
scroll to position [172, 0]
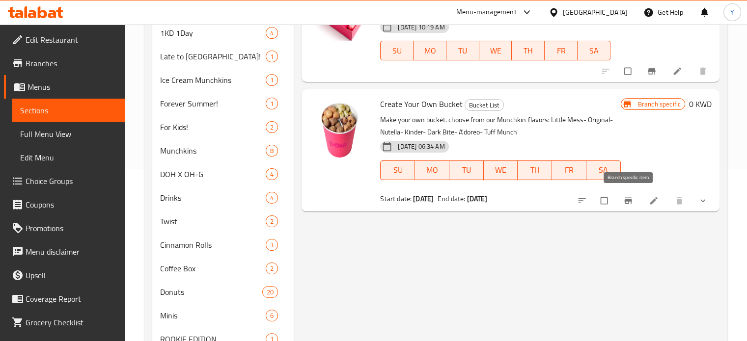
type input "create yo"
click at [631, 202] on icon "Branch-specific-item" at bounding box center [627, 200] width 7 height 6
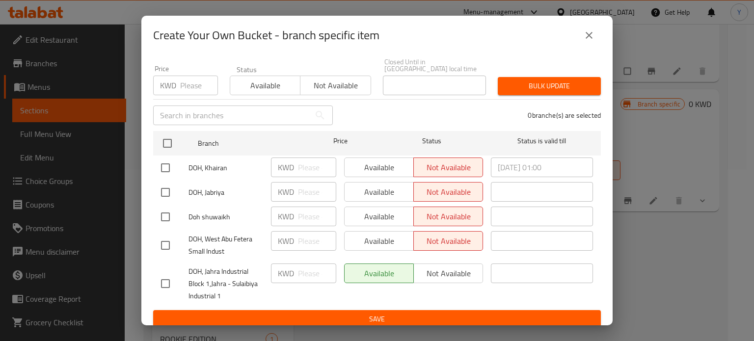
scroll to position [84, 0]
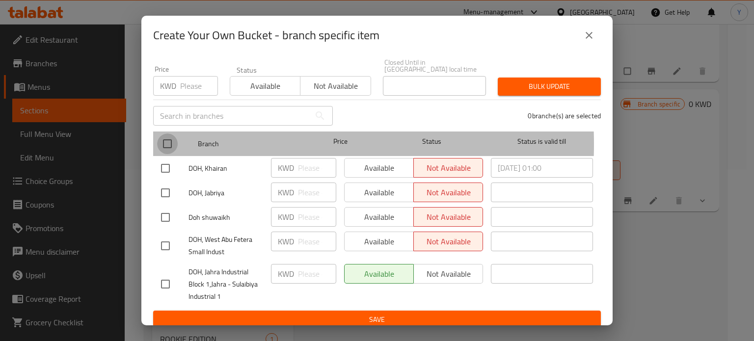
click at [164, 138] on input "checkbox" at bounding box center [167, 144] width 21 height 21
checkbox input "true"
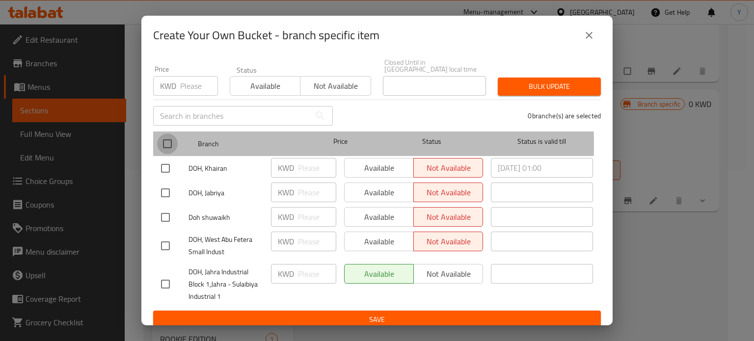
checkbox input "true"
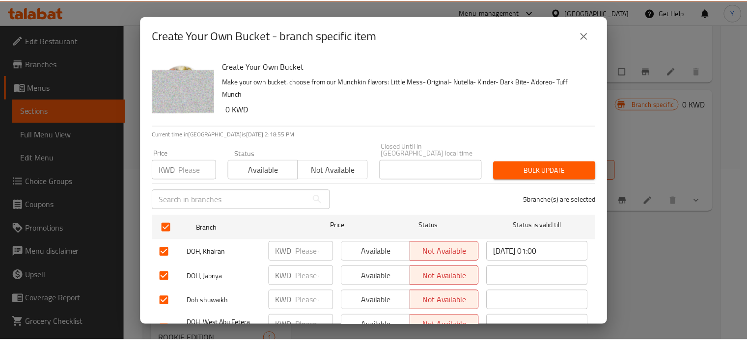
scroll to position [84, 0]
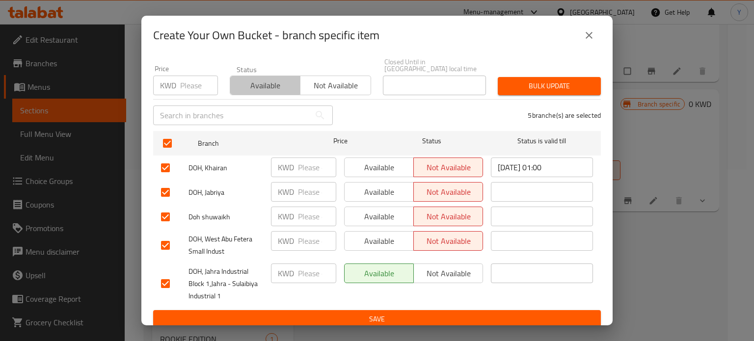
click at [246, 79] on span "Available" at bounding box center [265, 86] width 62 height 14
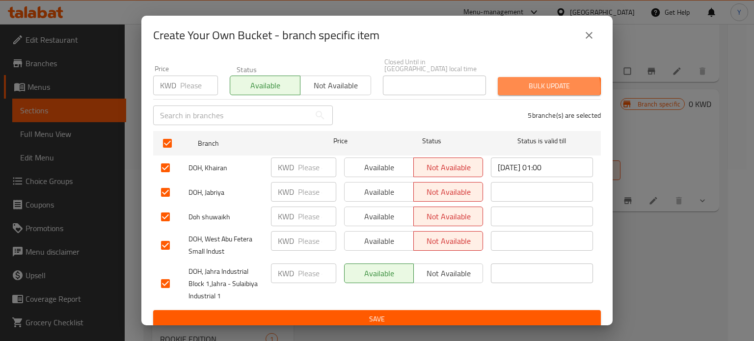
click at [531, 81] on span "Bulk update" at bounding box center [549, 86] width 87 height 12
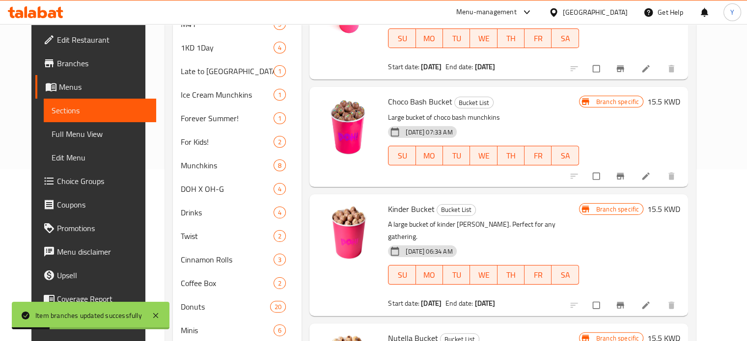
click at [623, 196] on div "Kinder Bucket Bucket List A large bucket of kinder munchkins. Perfect for any g…" at bounding box center [498, 256] width 379 height 122
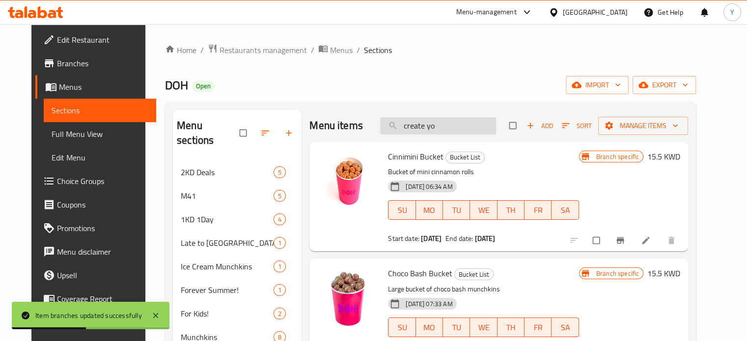
click at [468, 125] on input "create yo" at bounding box center [438, 125] width 116 height 17
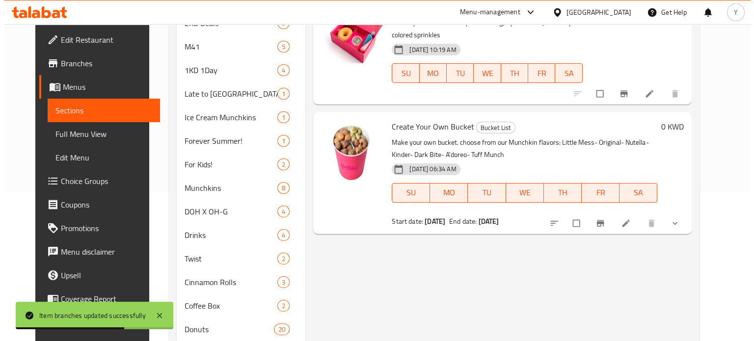
scroll to position [146, 0]
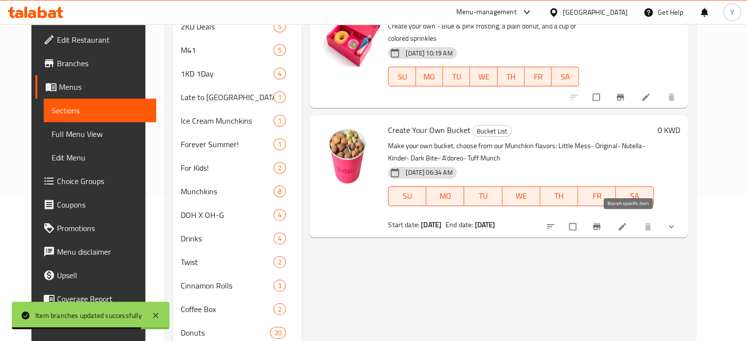
type input "create you"
click at [610, 221] on button "Branch-specific-item" at bounding box center [598, 227] width 24 height 22
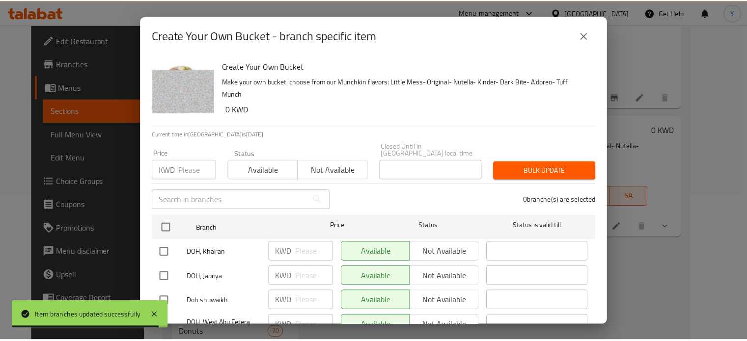
scroll to position [84, 0]
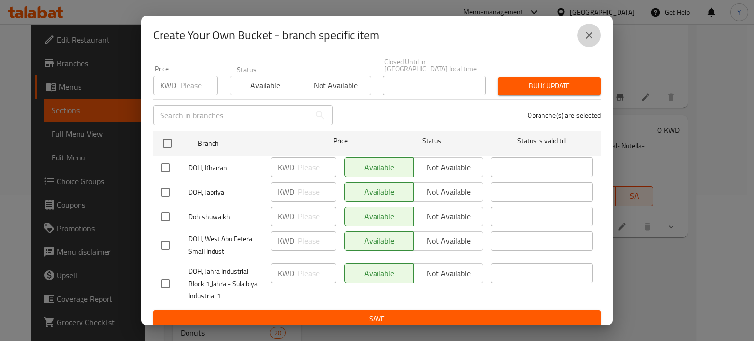
click at [586, 37] on icon "close" at bounding box center [590, 35] width 12 height 12
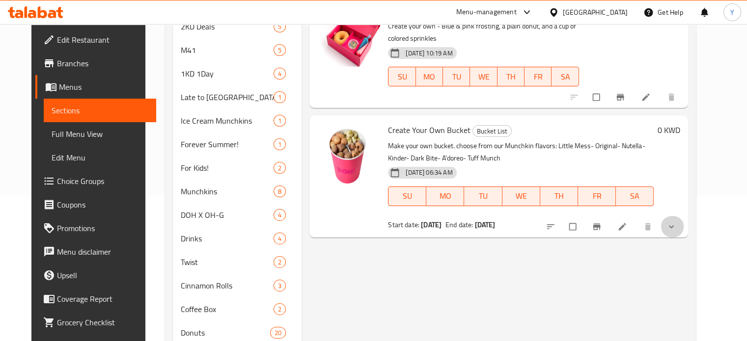
click at [678, 227] on span "show more" at bounding box center [673, 227] width 12 height 10
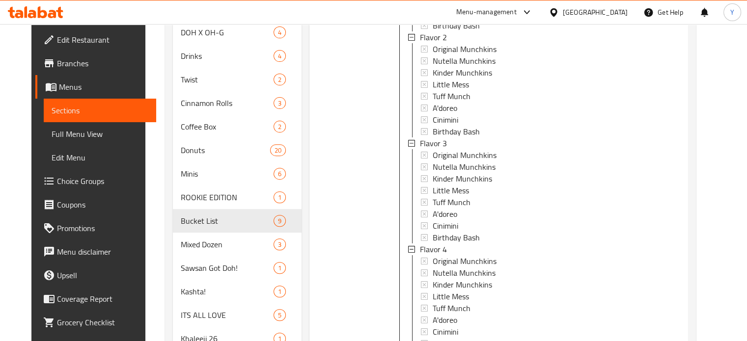
scroll to position [378, 0]
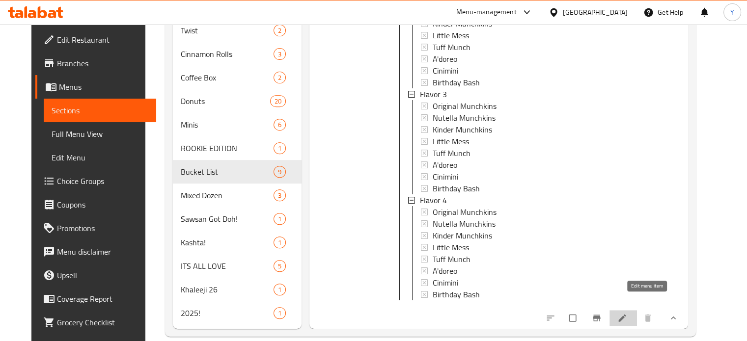
click at [627, 313] on icon at bounding box center [622, 318] width 10 height 10
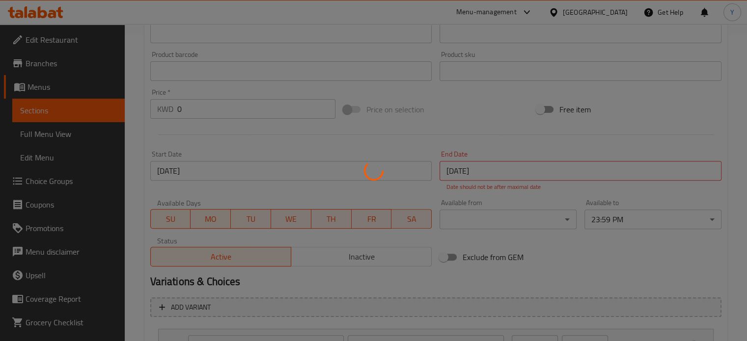
scroll to position [513, 0]
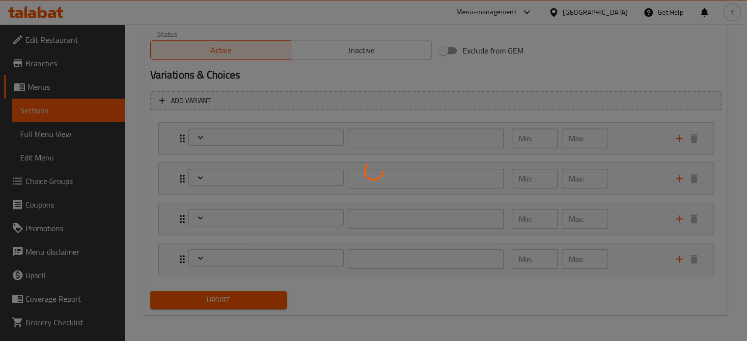
type input "النكهة ١"
type input "1"
type input "النكهة 2"
type input "1"
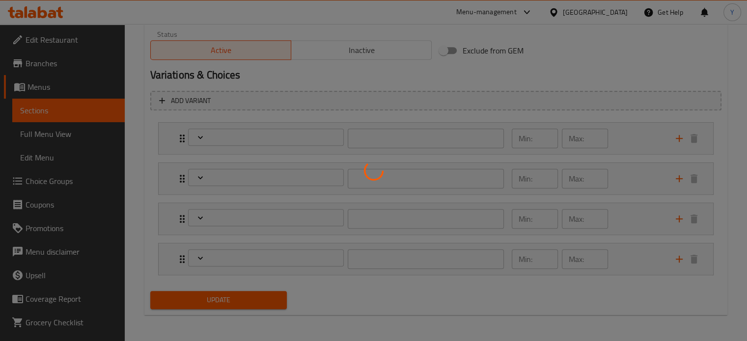
type input "1"
type input "النكهة 3"
type input "1"
type input "النكهة 4"
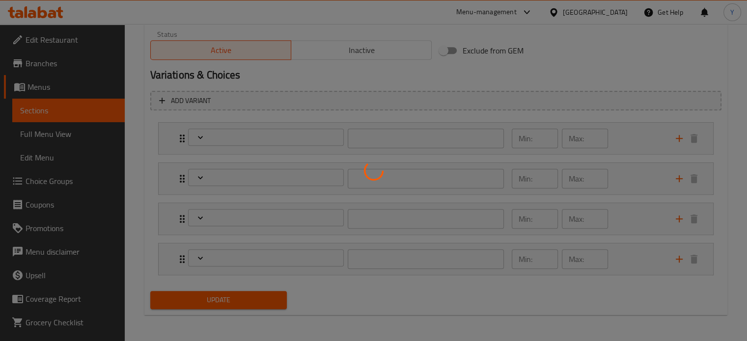
type input "1"
